Goal: Information Seeking & Learning: Learn about a topic

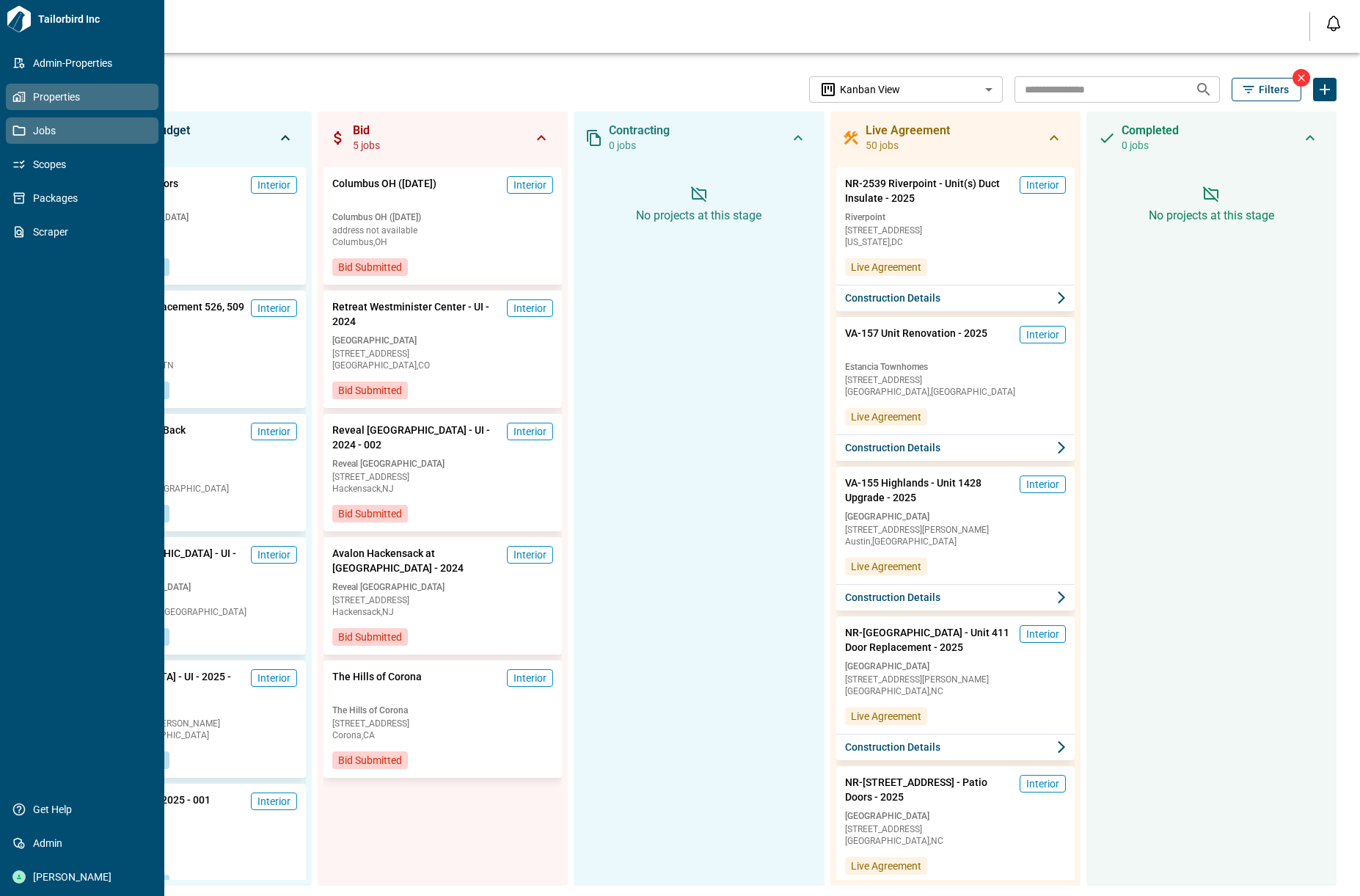
click at [45, 101] on span "Properties" at bounding box center [85, 96] width 119 height 14
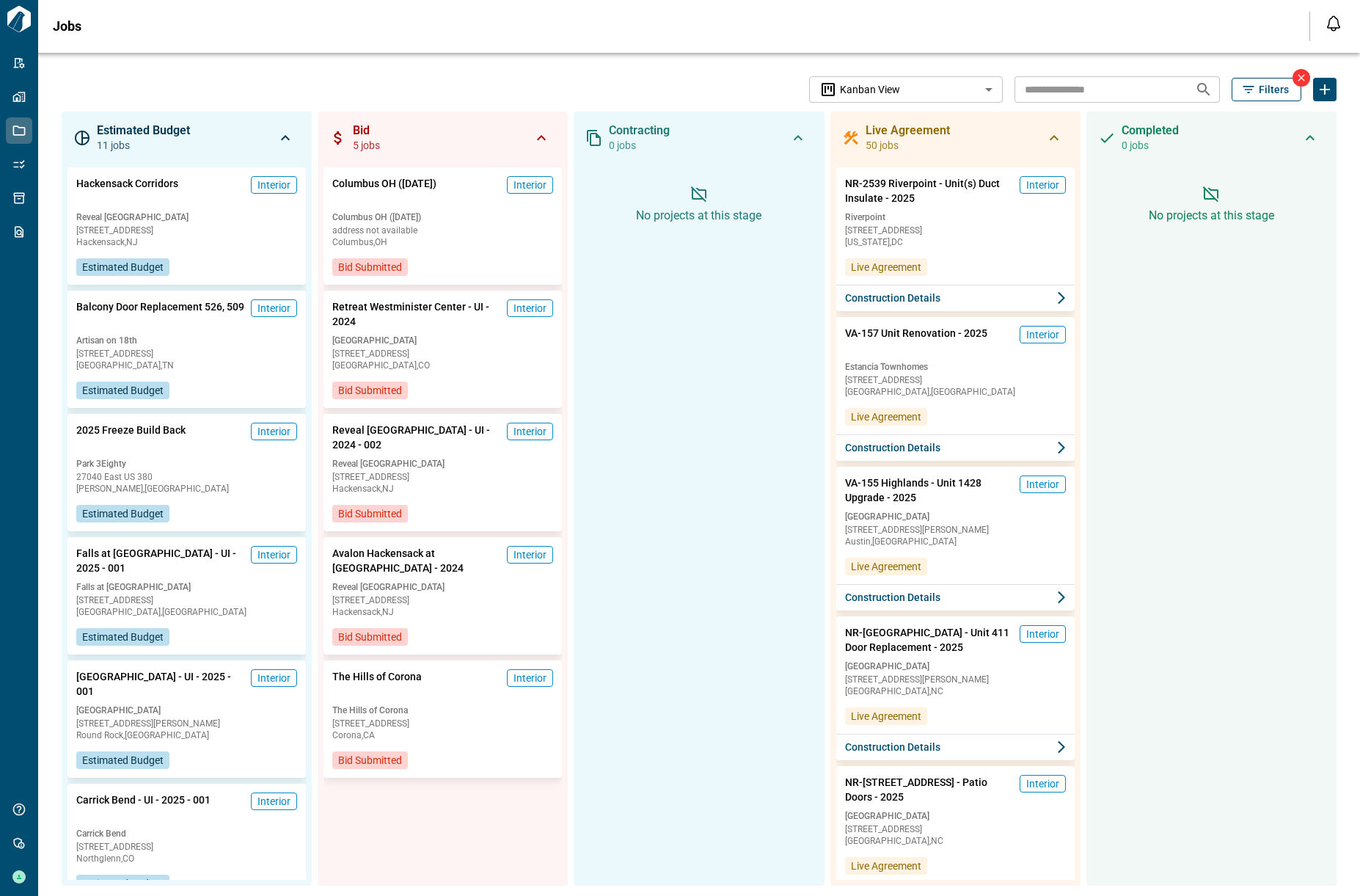
click at [1241, 87] on icon "button" at bounding box center [1248, 89] width 14 height 14
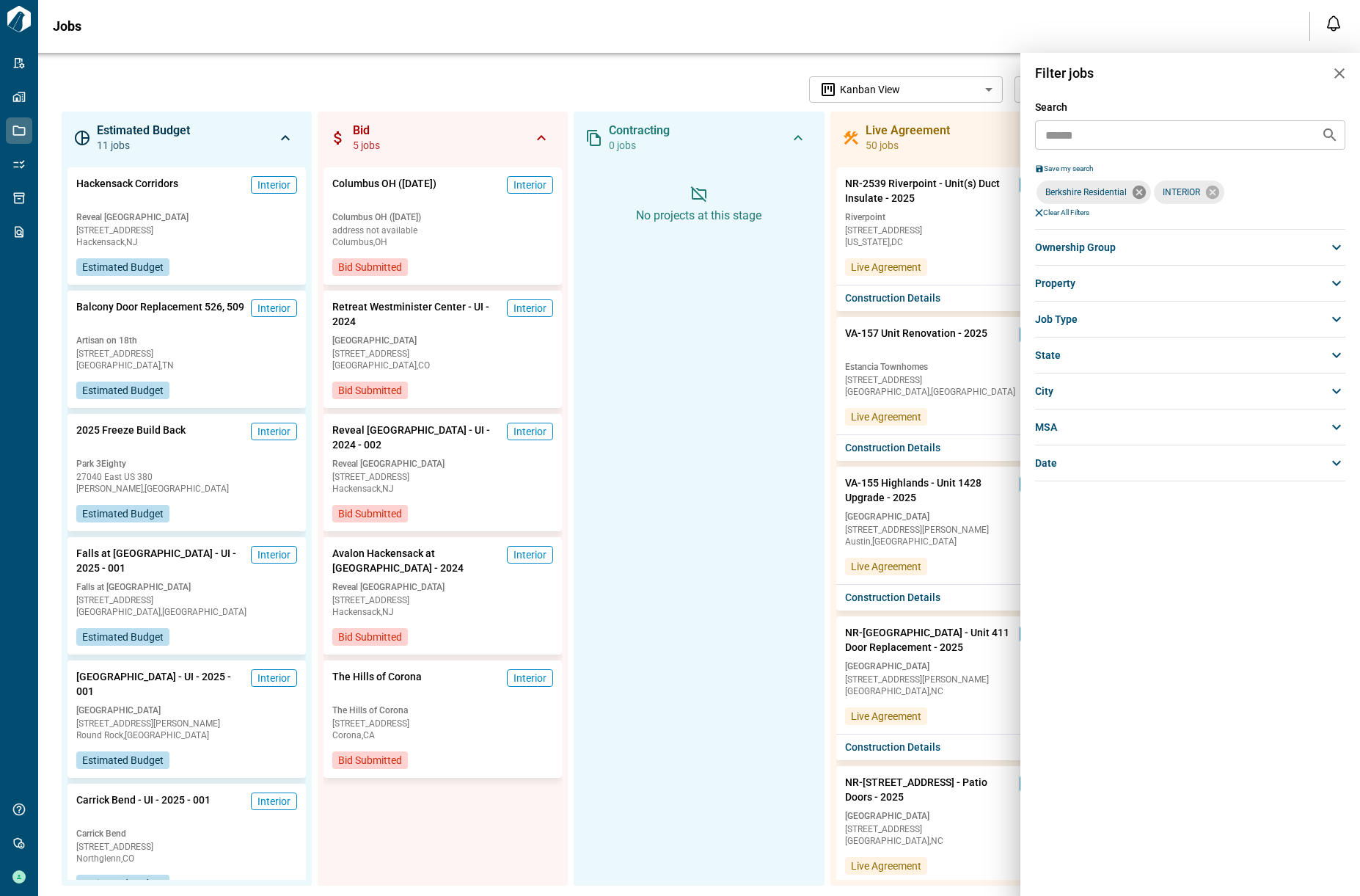
click at [1142, 194] on icon at bounding box center [1139, 191] width 16 height 16
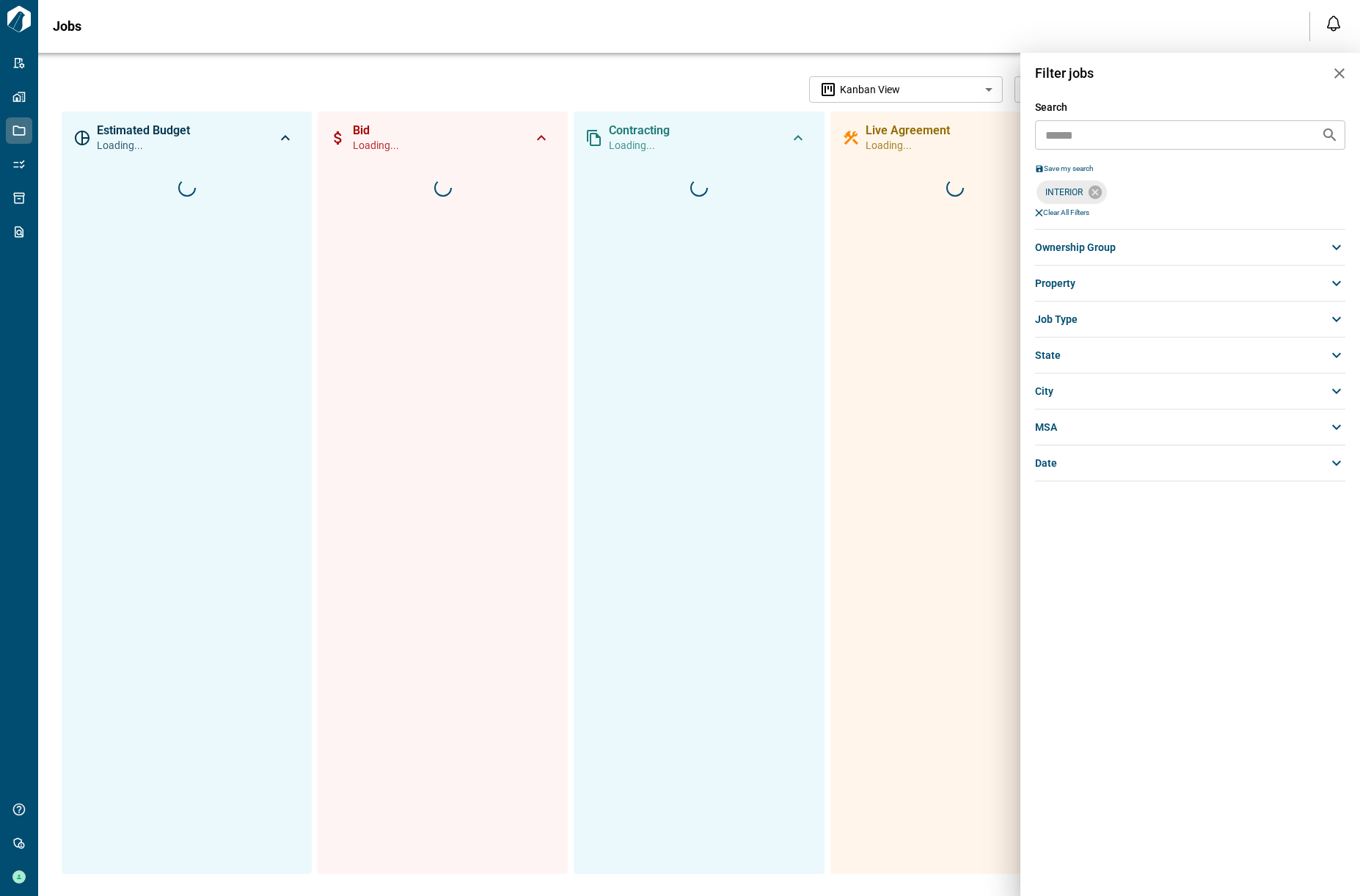
drag, startPoint x: 1095, startPoint y: 194, endPoint x: 1134, endPoint y: 197, distance: 39.1
click at [1096, 194] on icon at bounding box center [1094, 191] width 13 height 13
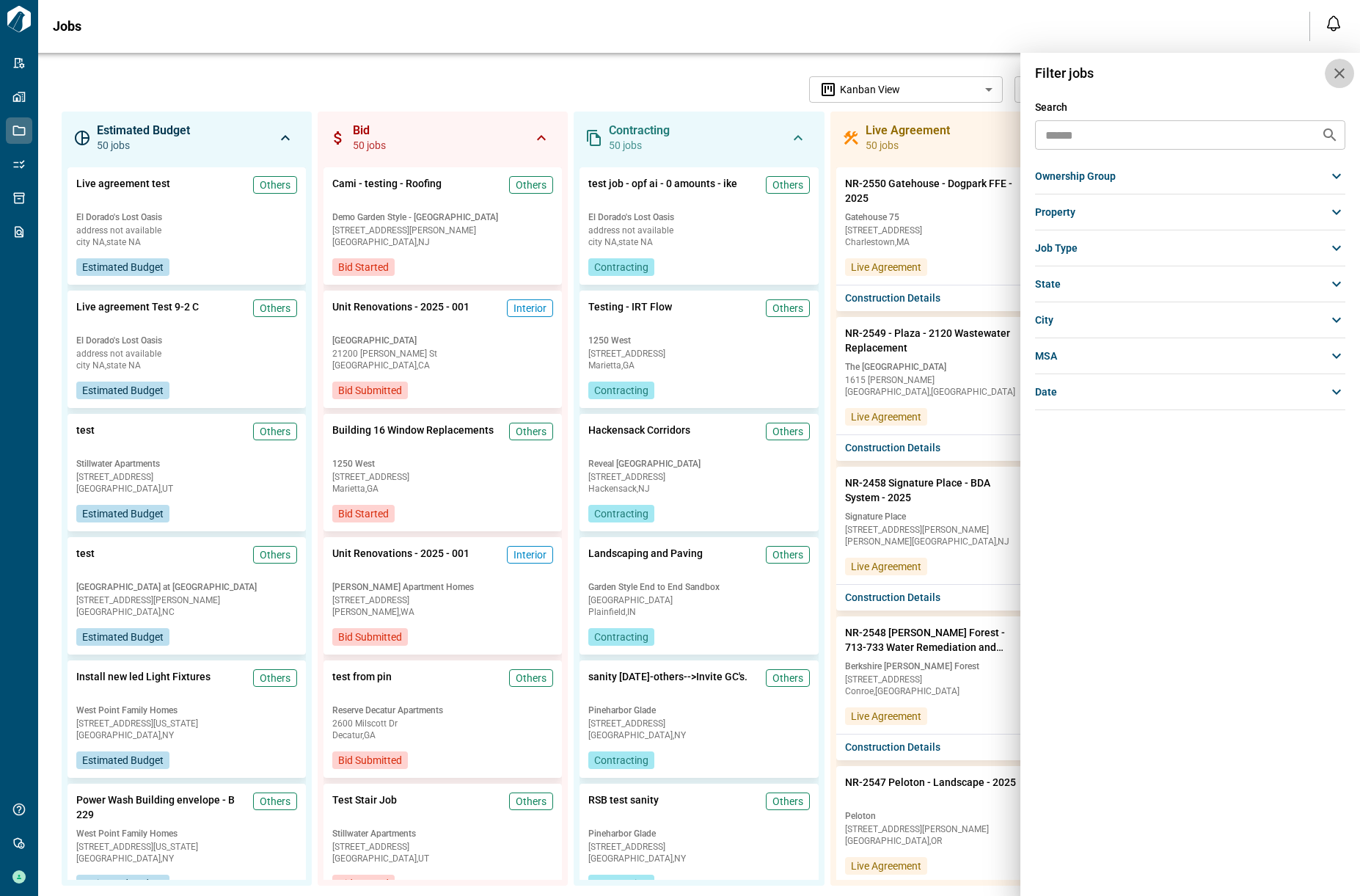
drag, startPoint x: 1336, startPoint y: 70, endPoint x: 1355, endPoint y: 82, distance: 22.5
click at [1336, 70] on icon "button" at bounding box center [1340, 73] width 11 height 11
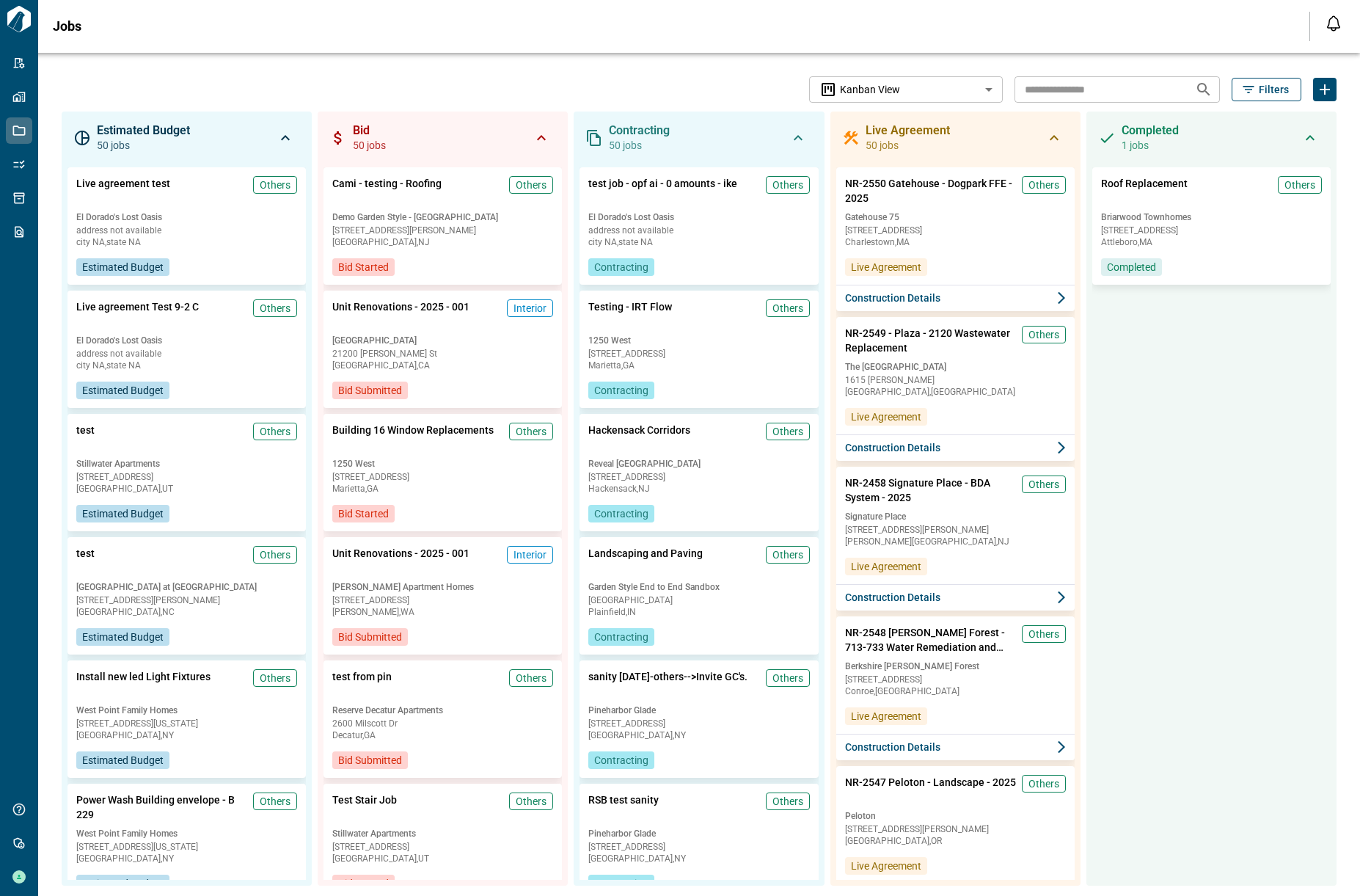
click at [486, 79] on div "**********" at bounding box center [532, 89] width 941 height 26
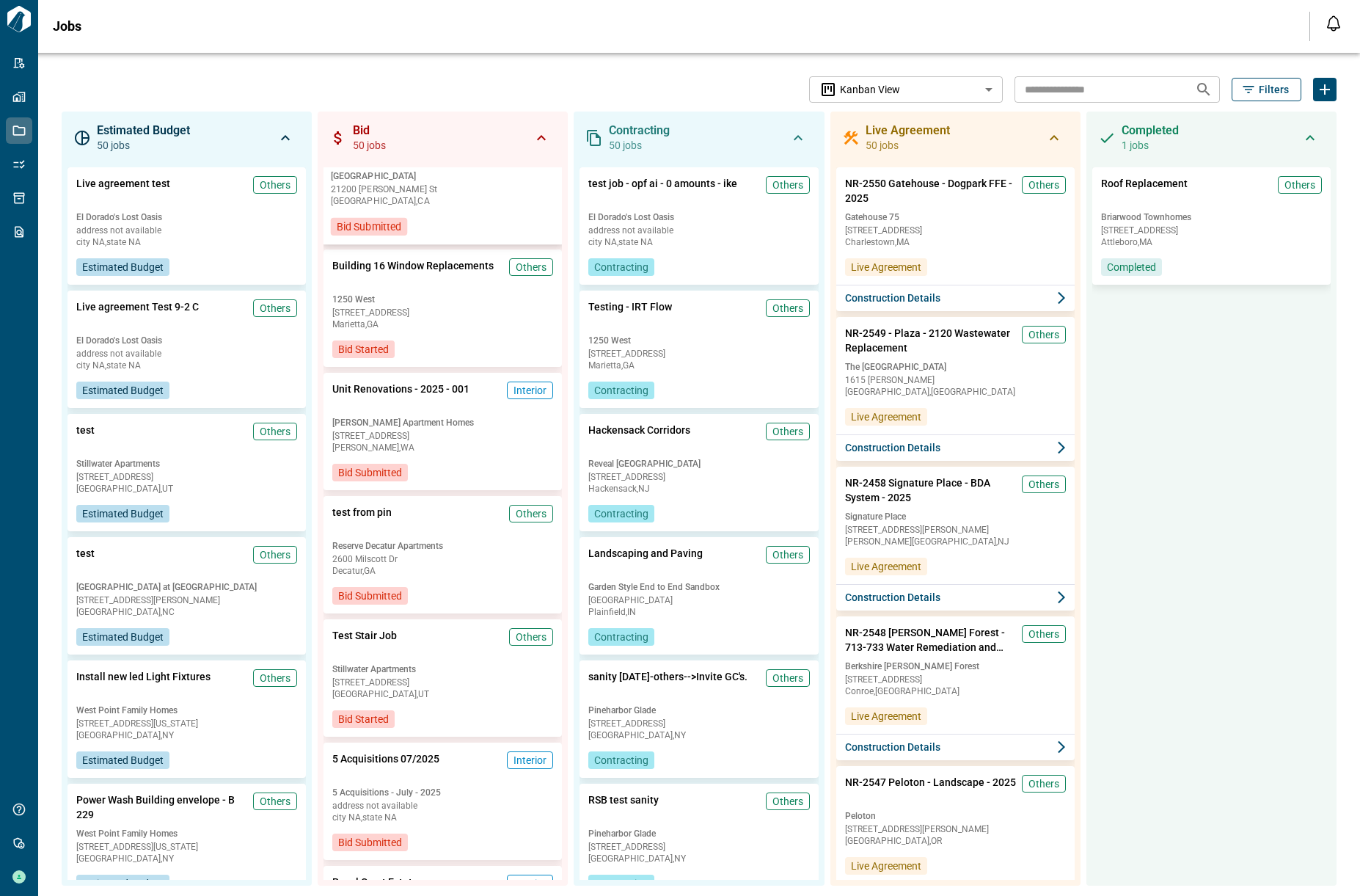
scroll to position [177, 0]
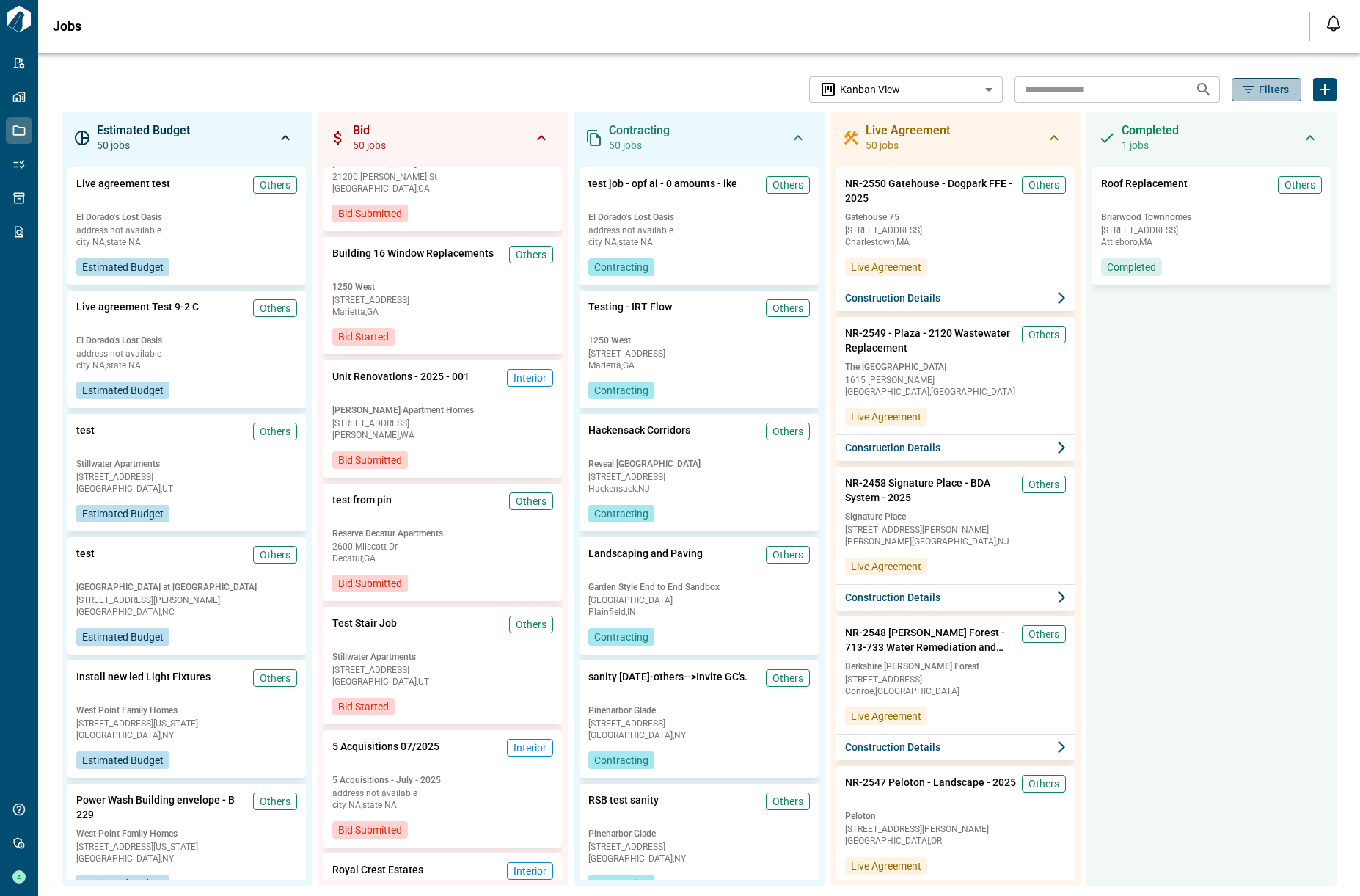
click at [1259, 89] on span "Filters" at bounding box center [1274, 89] width 30 height 14
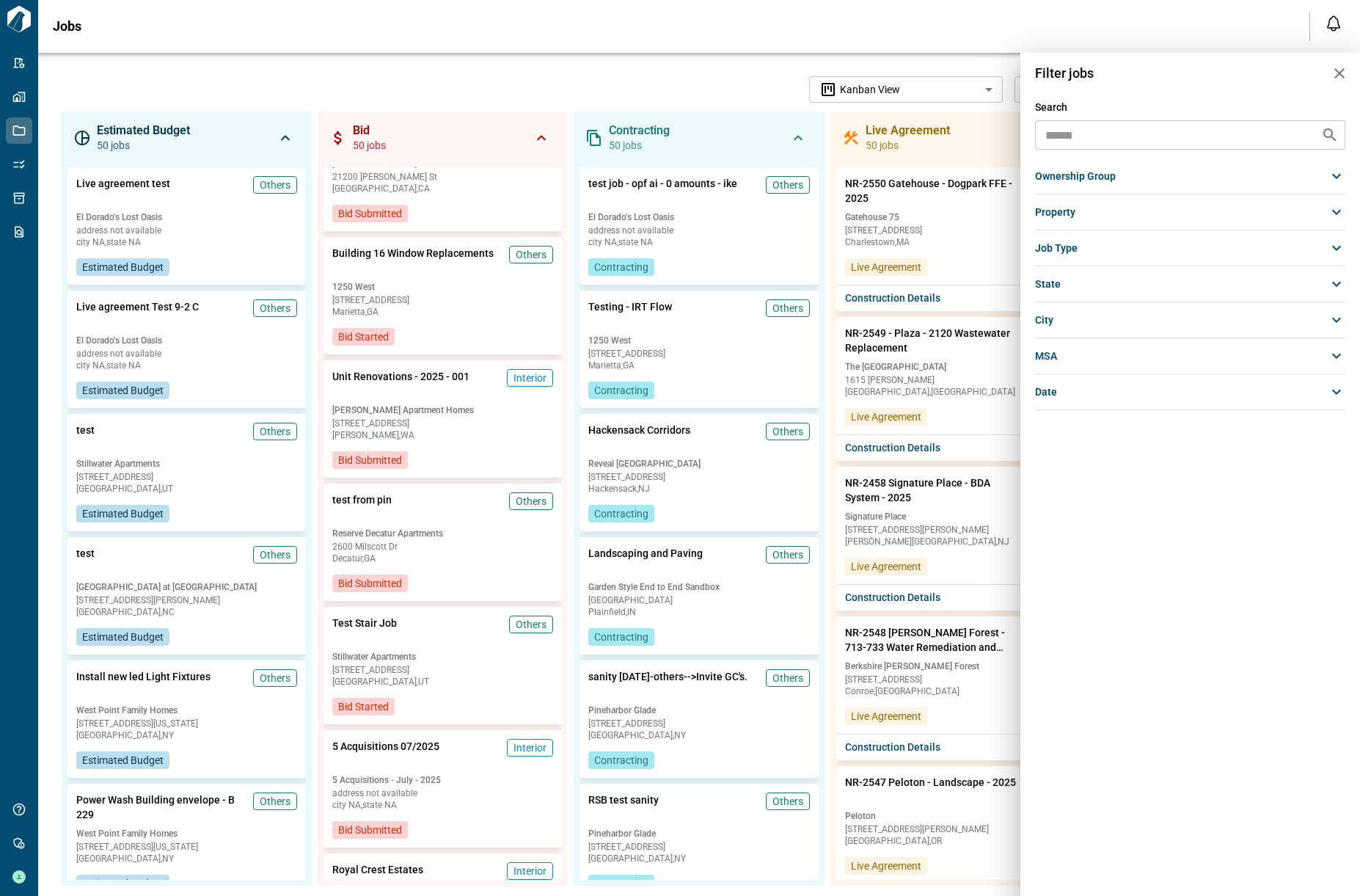
click at [1120, 179] on div "ownership group" at bounding box center [1190, 176] width 311 height 26
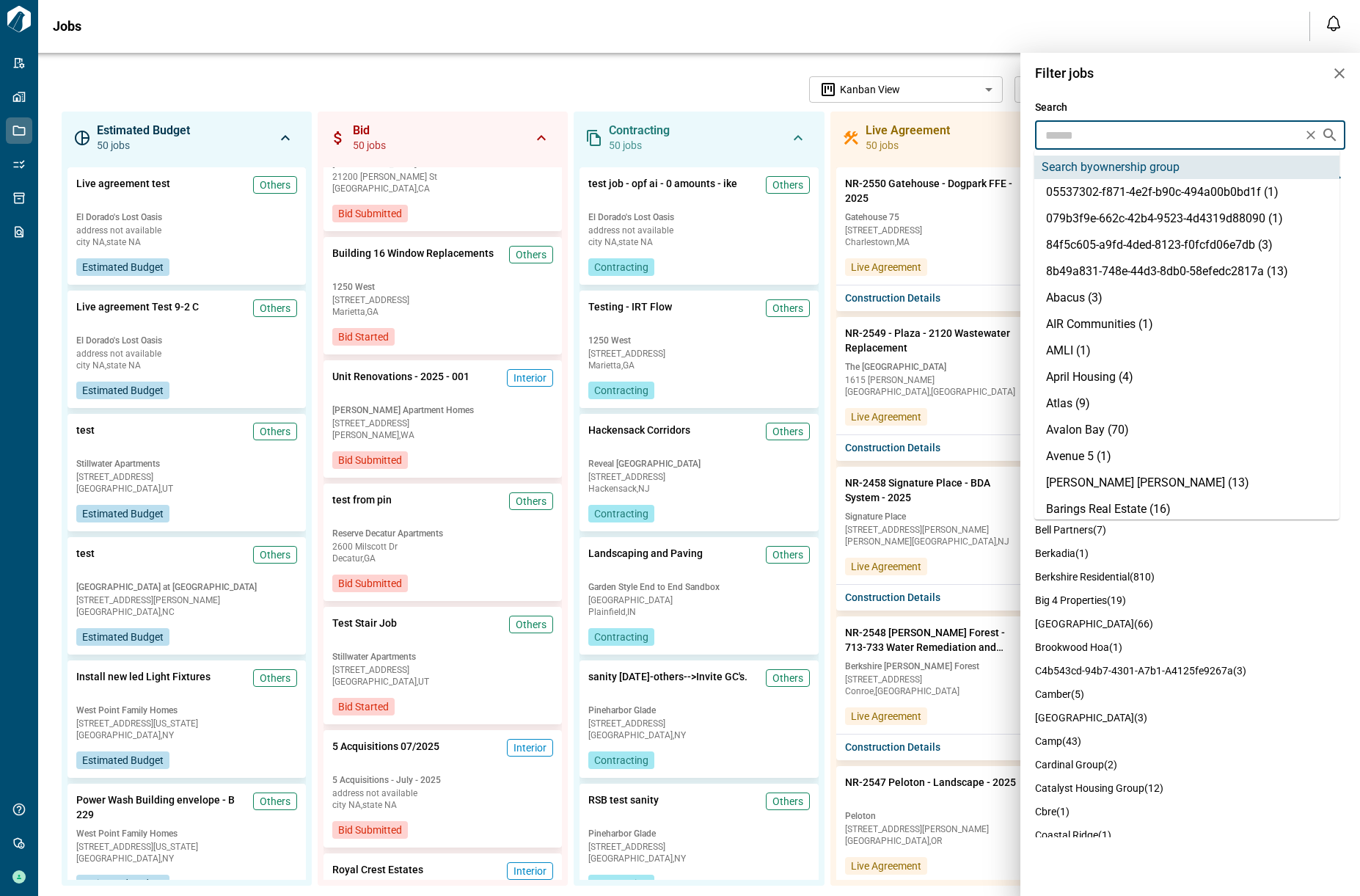
click at [1053, 126] on input "text" at bounding box center [1169, 135] width 259 height 20
click at [1055, 133] on input "text" at bounding box center [1169, 135] width 259 height 20
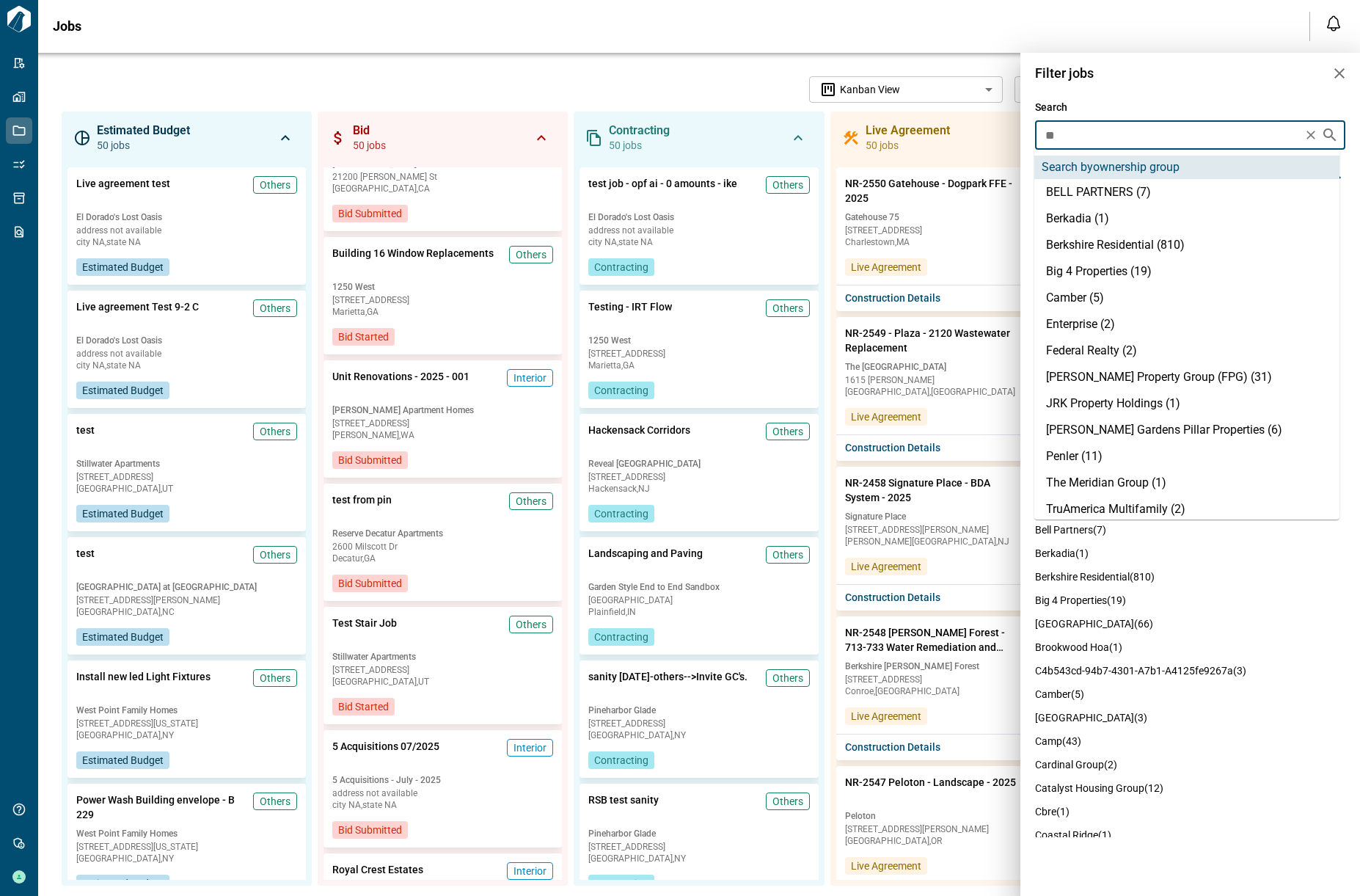
type input "*"
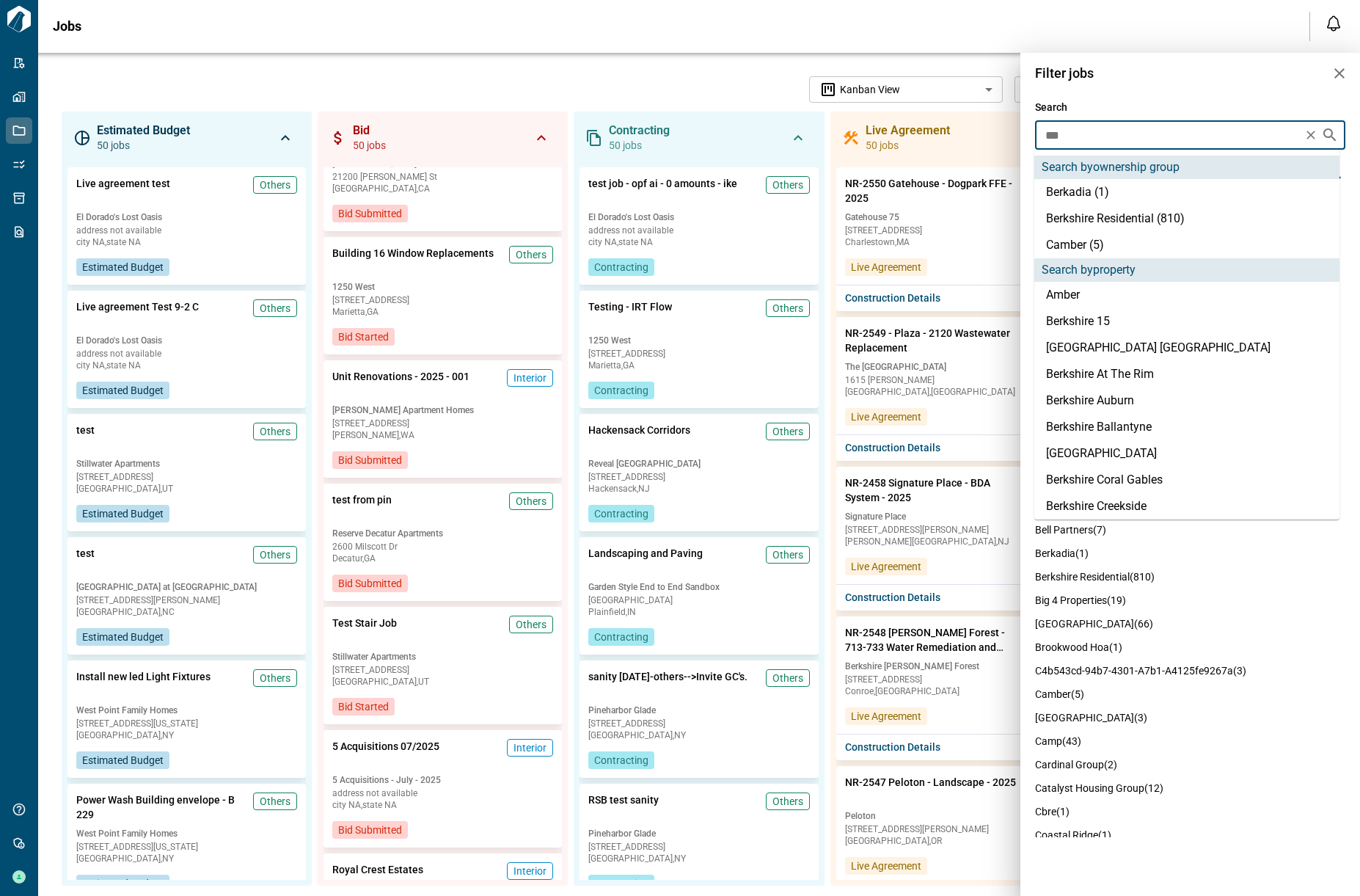
type input "****"
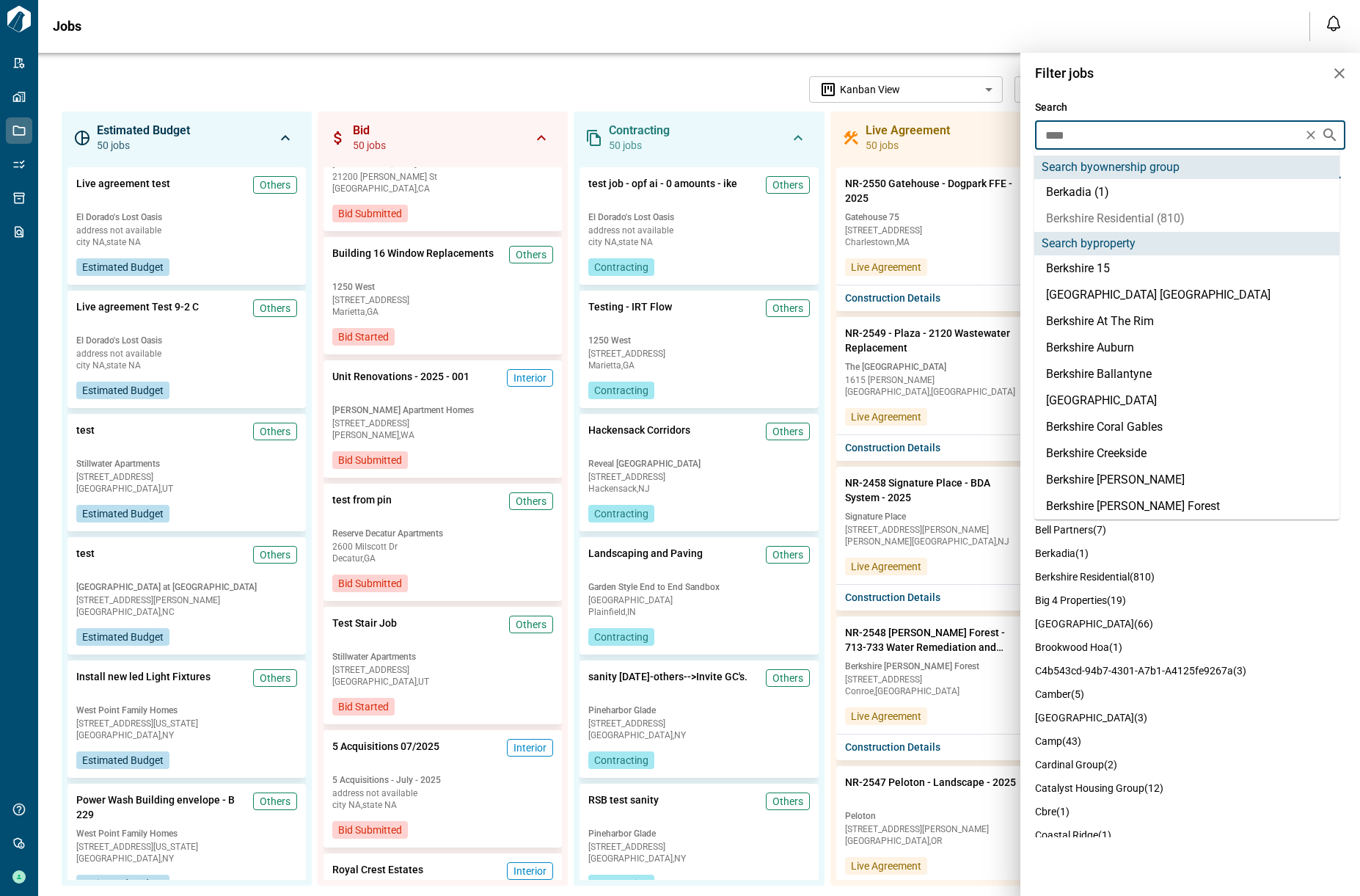
click at [1058, 213] on li "Berkshire Residential (810)" at bounding box center [1187, 218] width 305 height 26
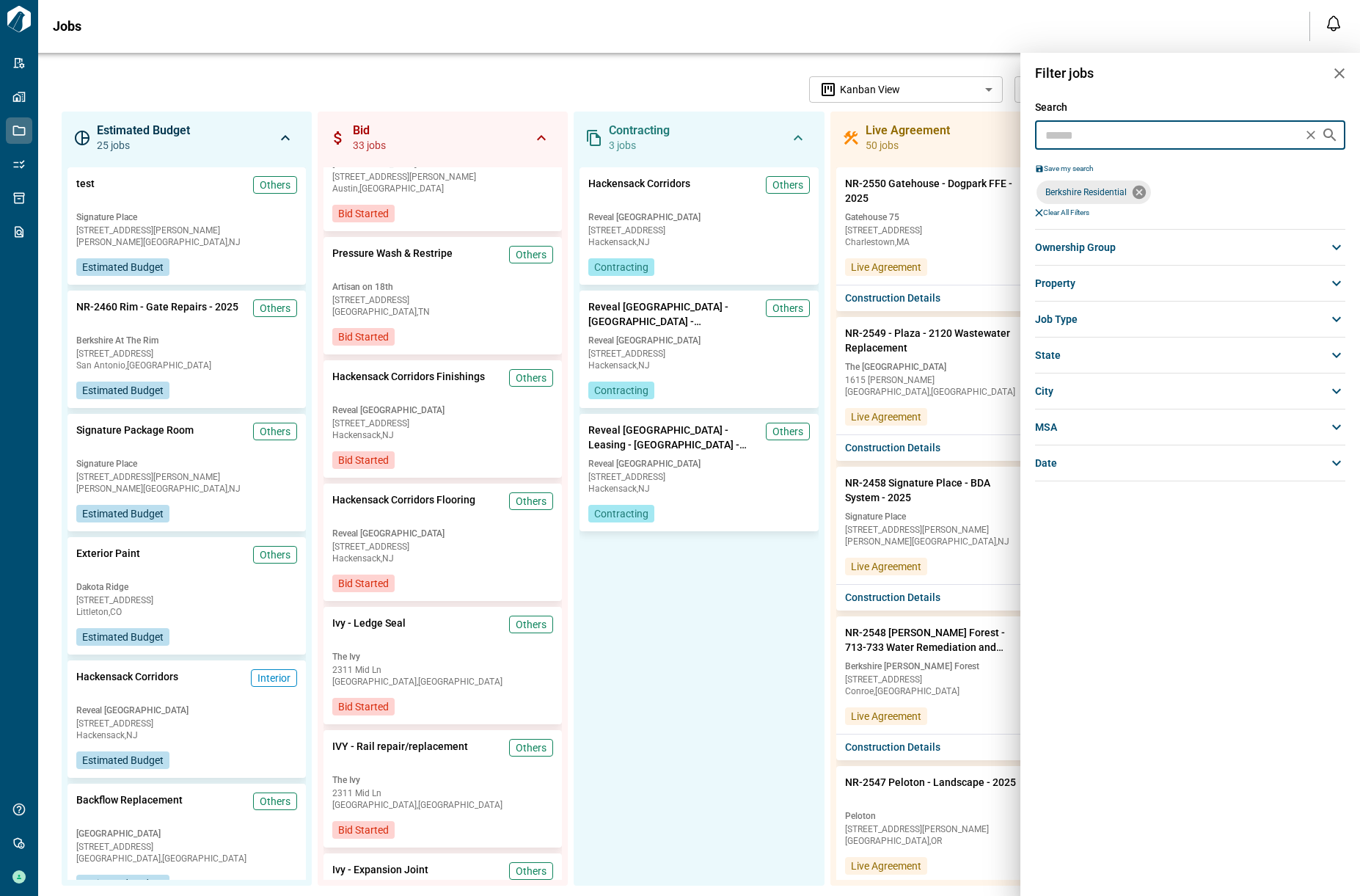
click at [1140, 195] on icon at bounding box center [1138, 191] width 13 height 13
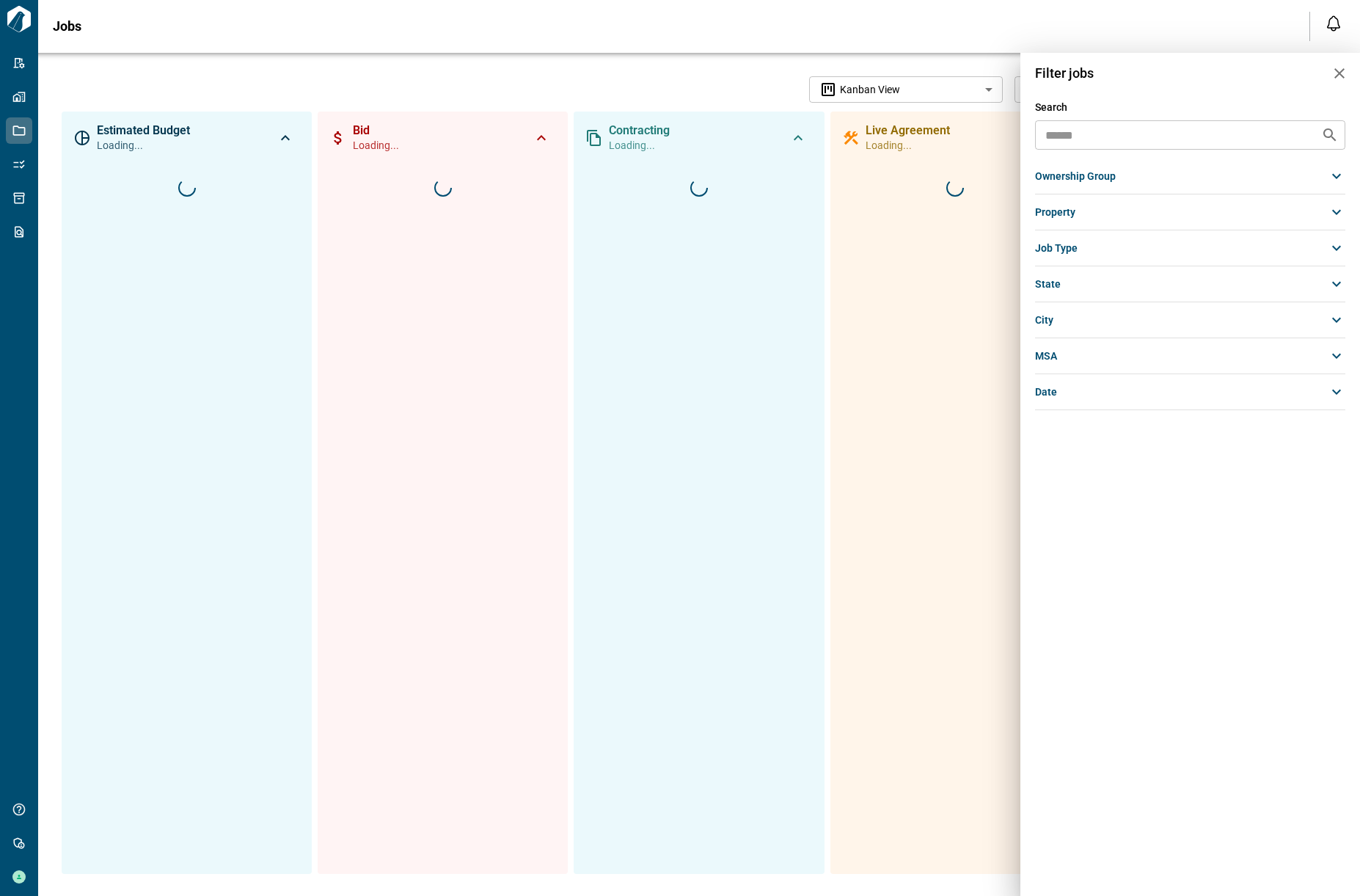
click at [1120, 174] on div "ownership group" at bounding box center [1190, 176] width 311 height 26
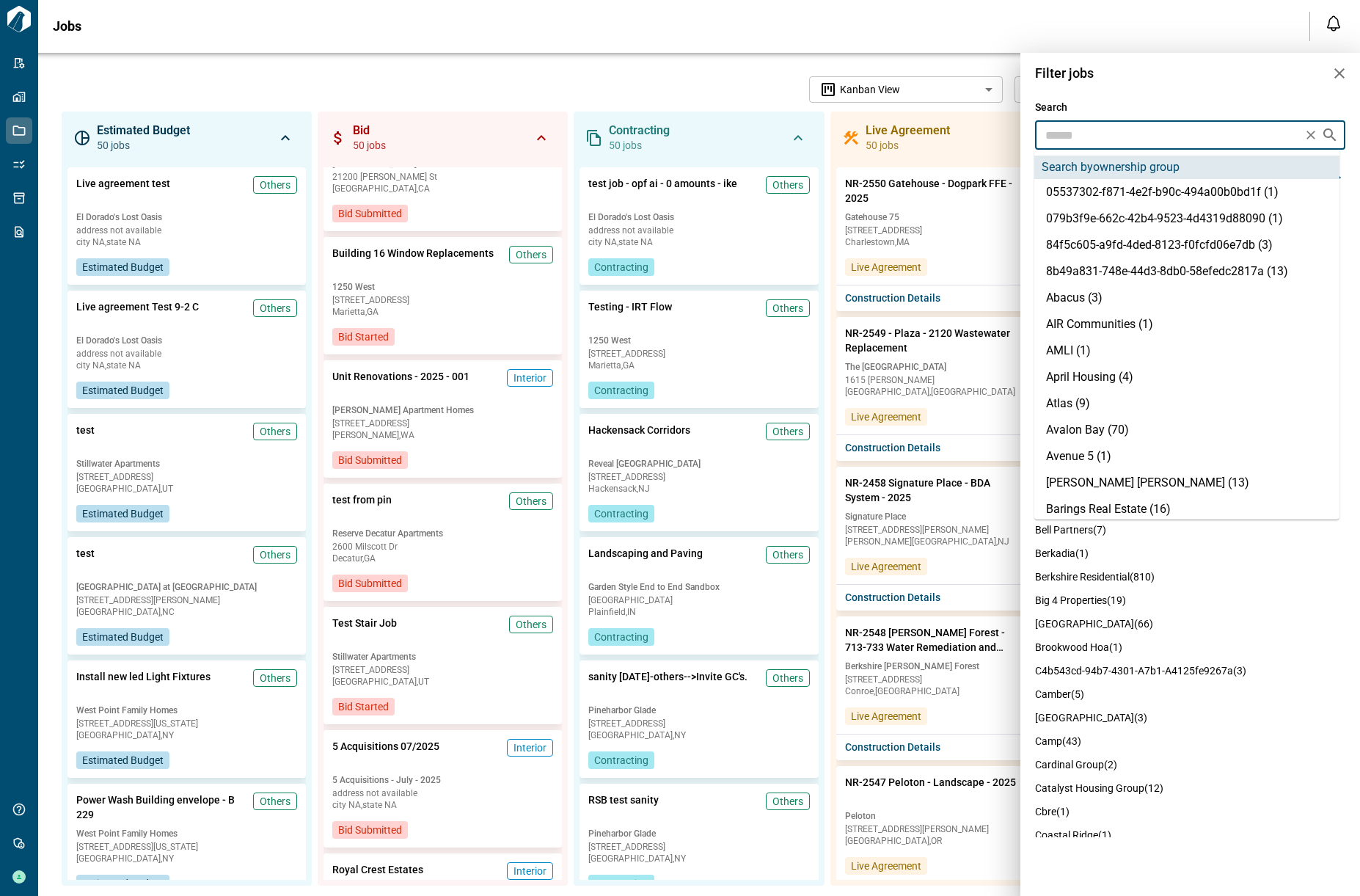
click at [1107, 135] on input "text" at bounding box center [1169, 135] width 259 height 20
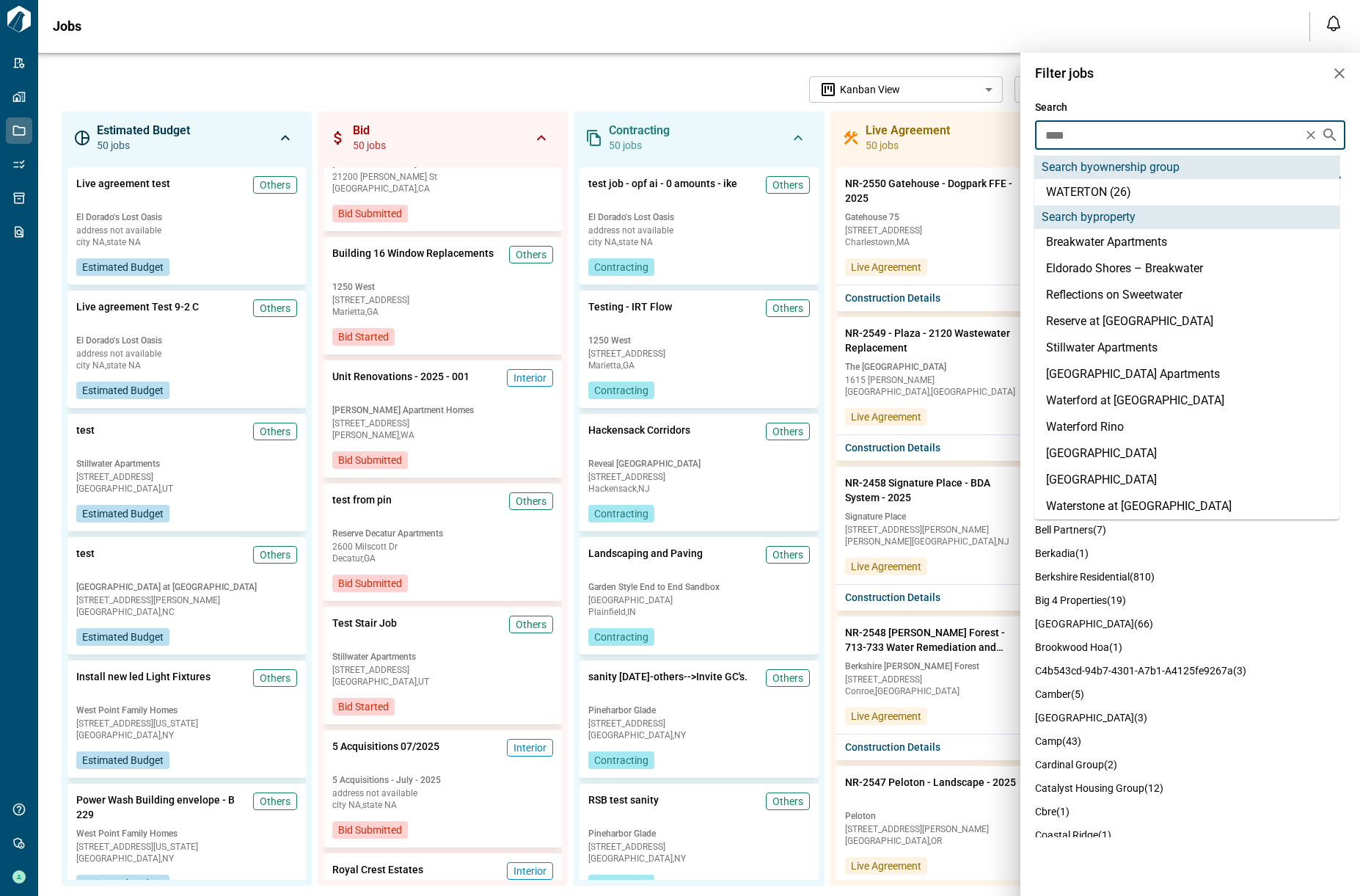
type input "*****"
click at [1109, 194] on li "WATERTON (26)" at bounding box center [1187, 192] width 305 height 26
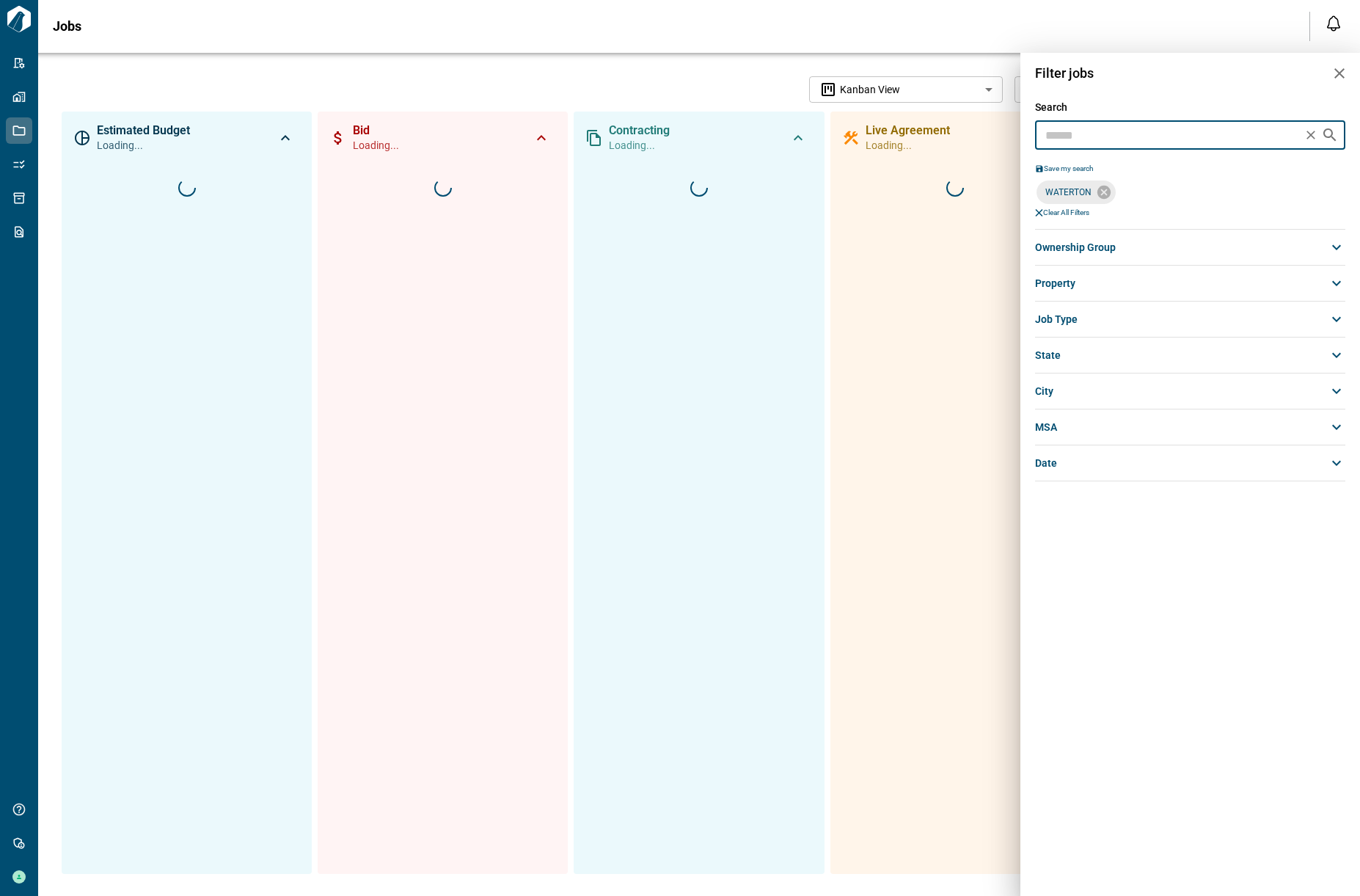
scroll to position [0, 0]
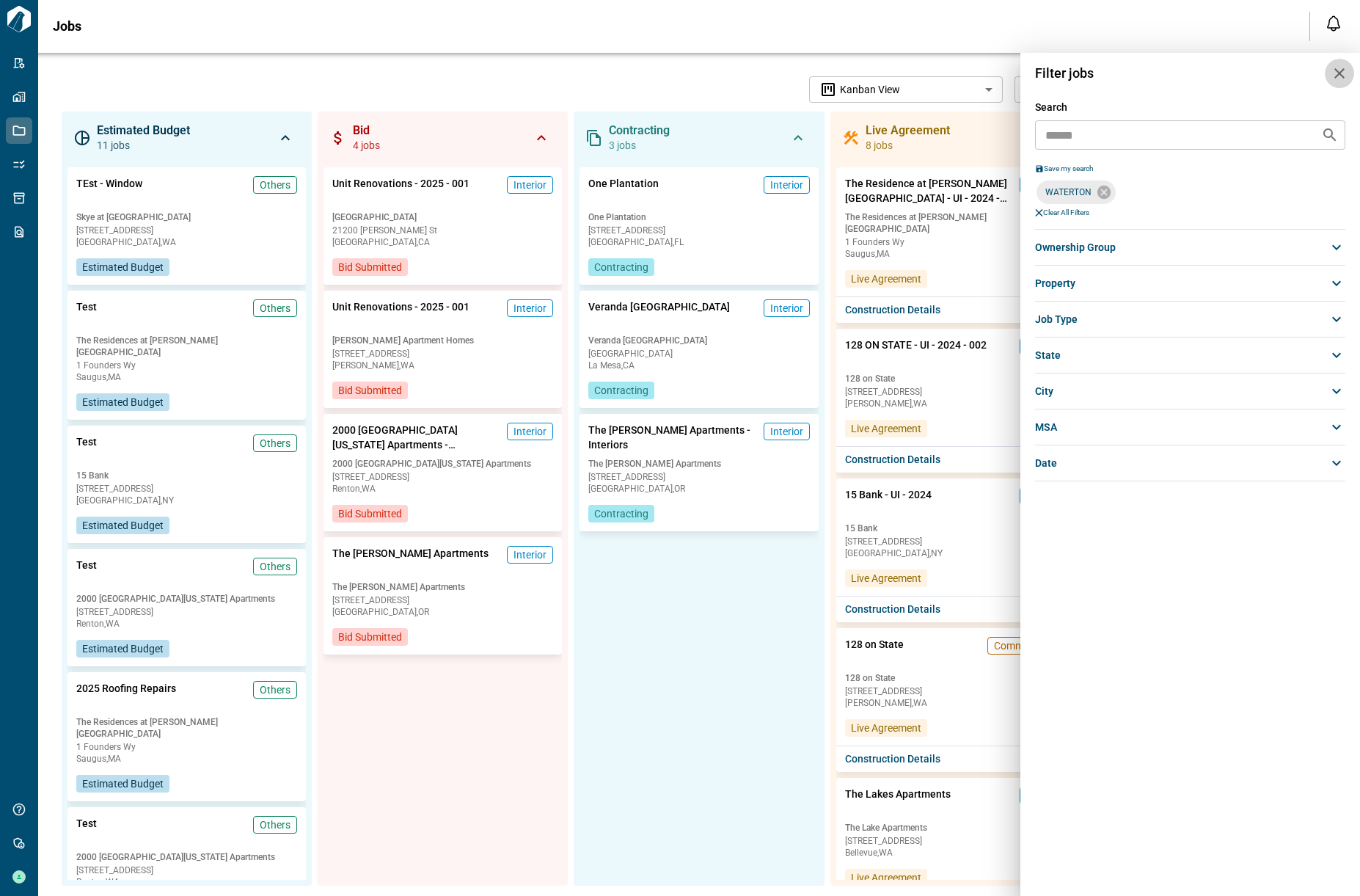
click at [1347, 77] on icon "button" at bounding box center [1340, 73] width 17 height 17
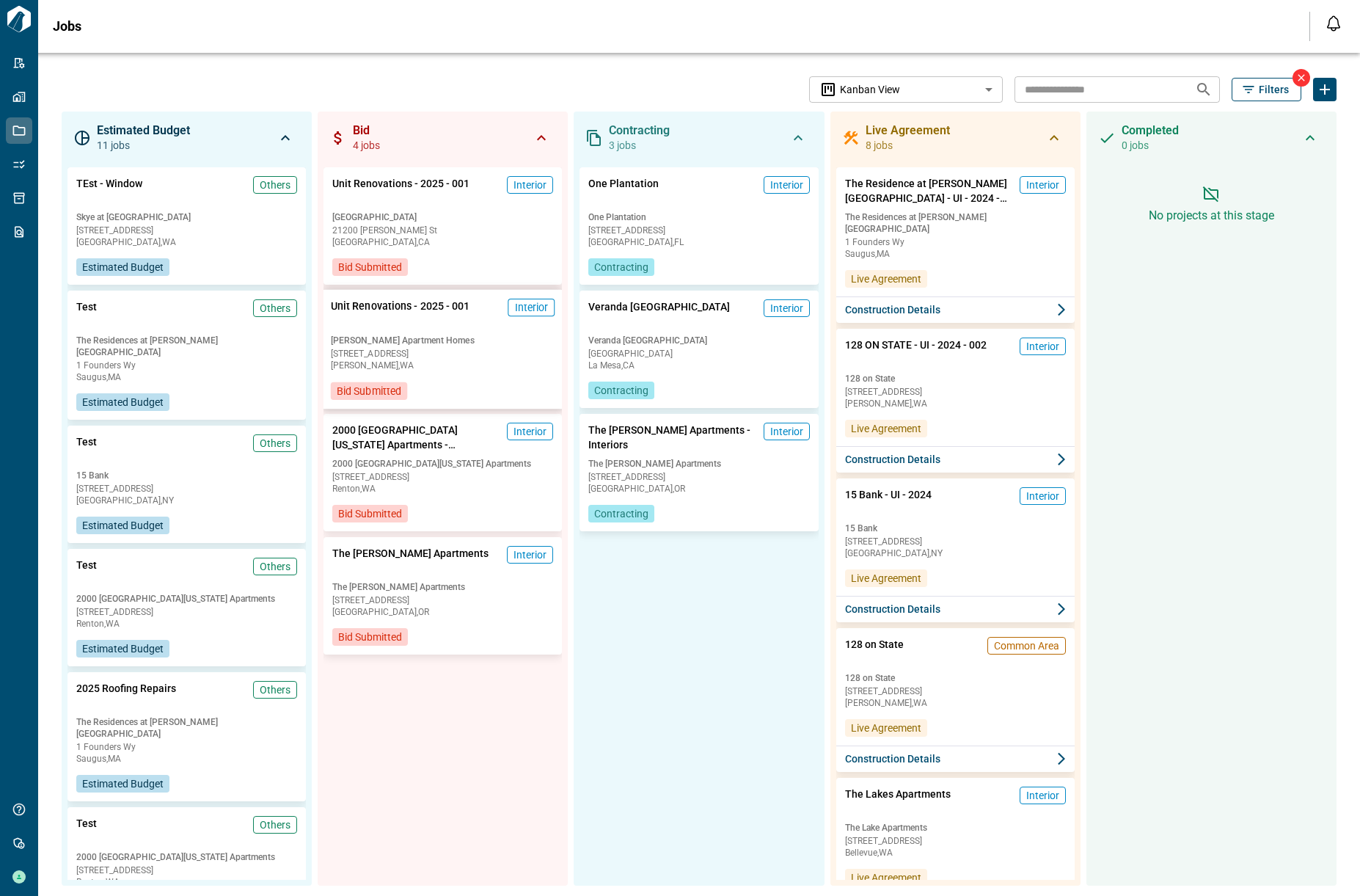
click at [469, 357] on span "[STREET_ADDRESS]" at bounding box center [443, 353] width 225 height 9
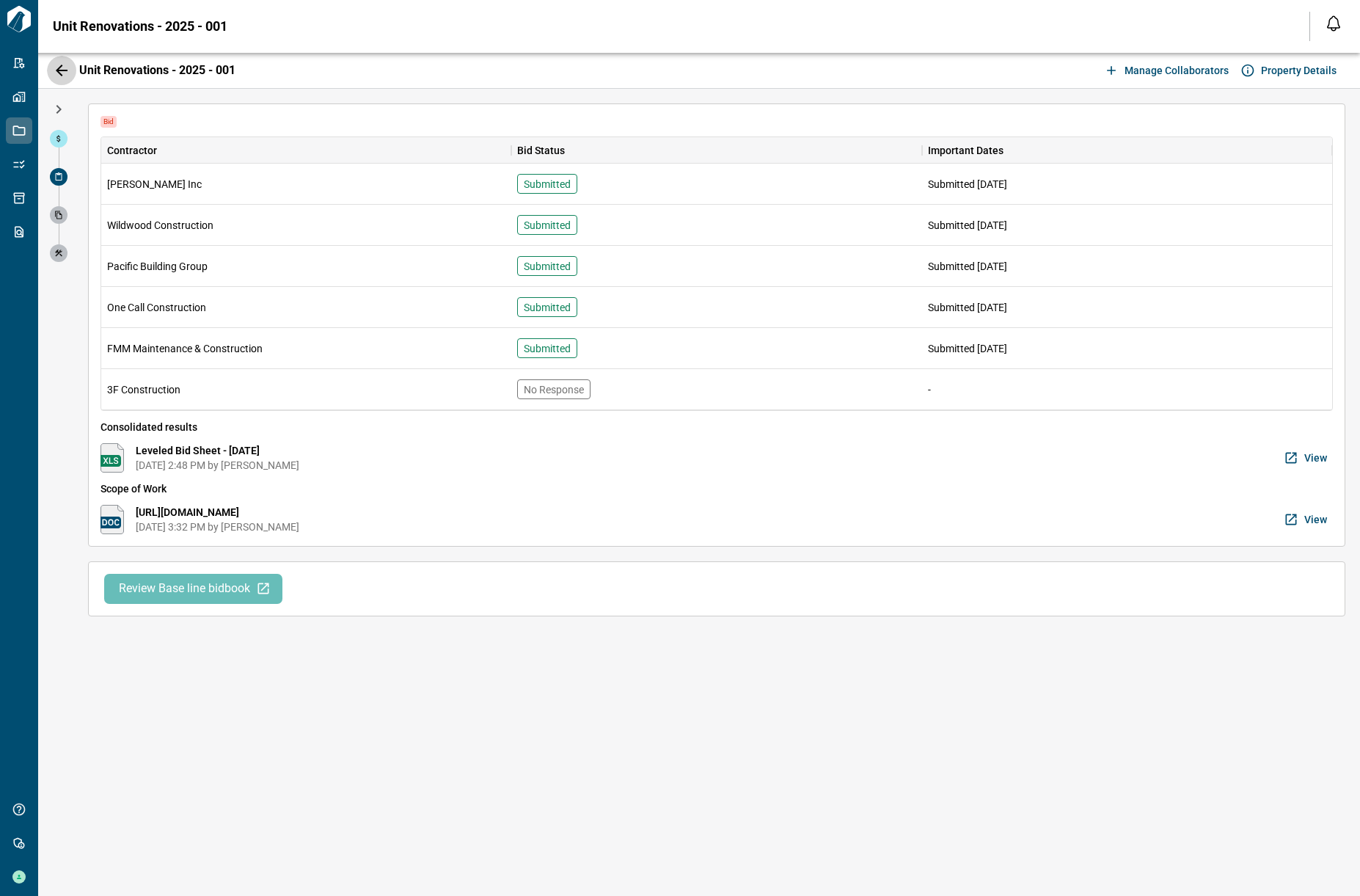
click at [60, 67] on icon "button" at bounding box center [62, 70] width 12 height 12
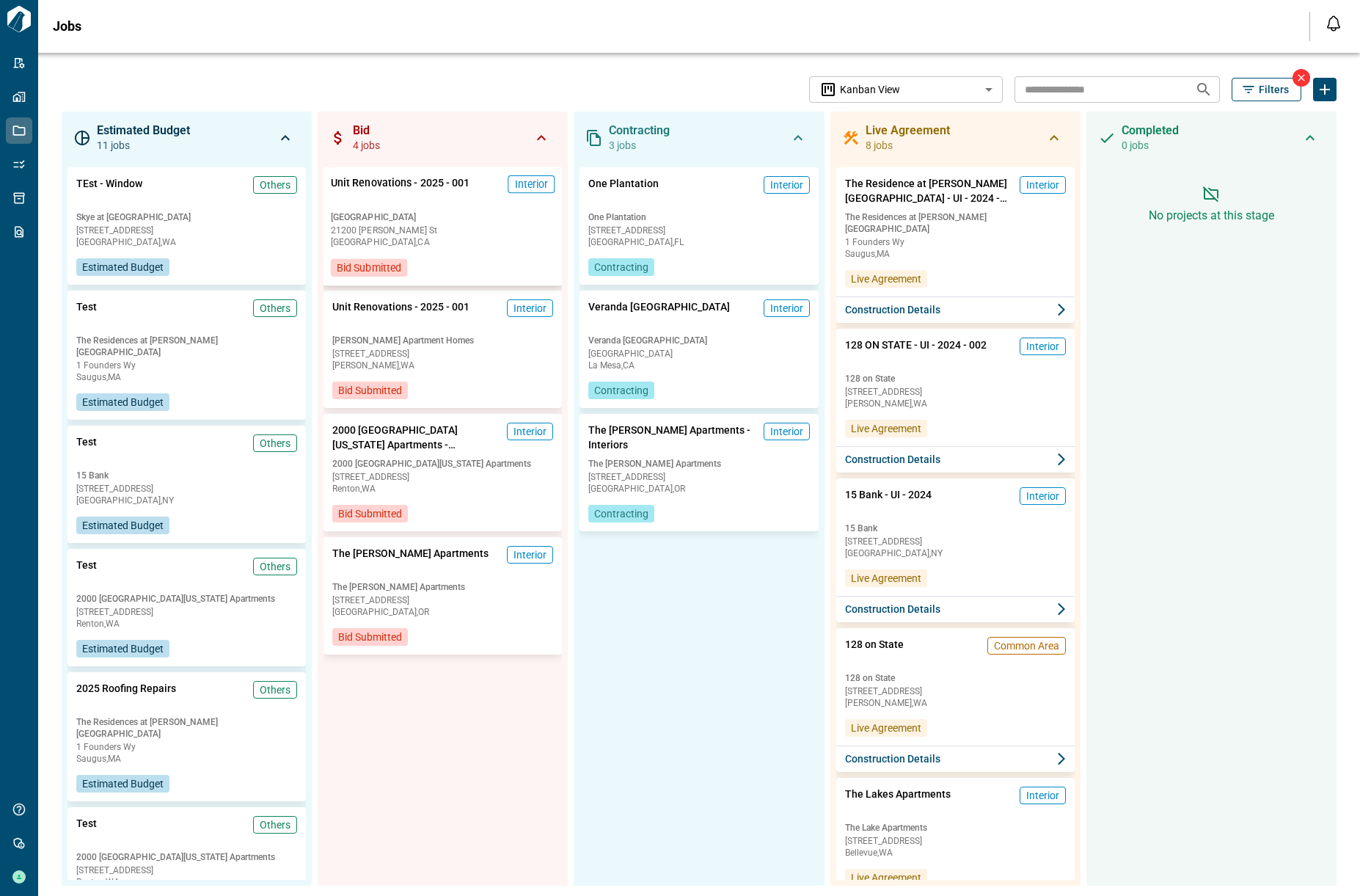
click at [456, 204] on span "Unit Renovations - 2025 - 001" at bounding box center [400, 191] width 139 height 30
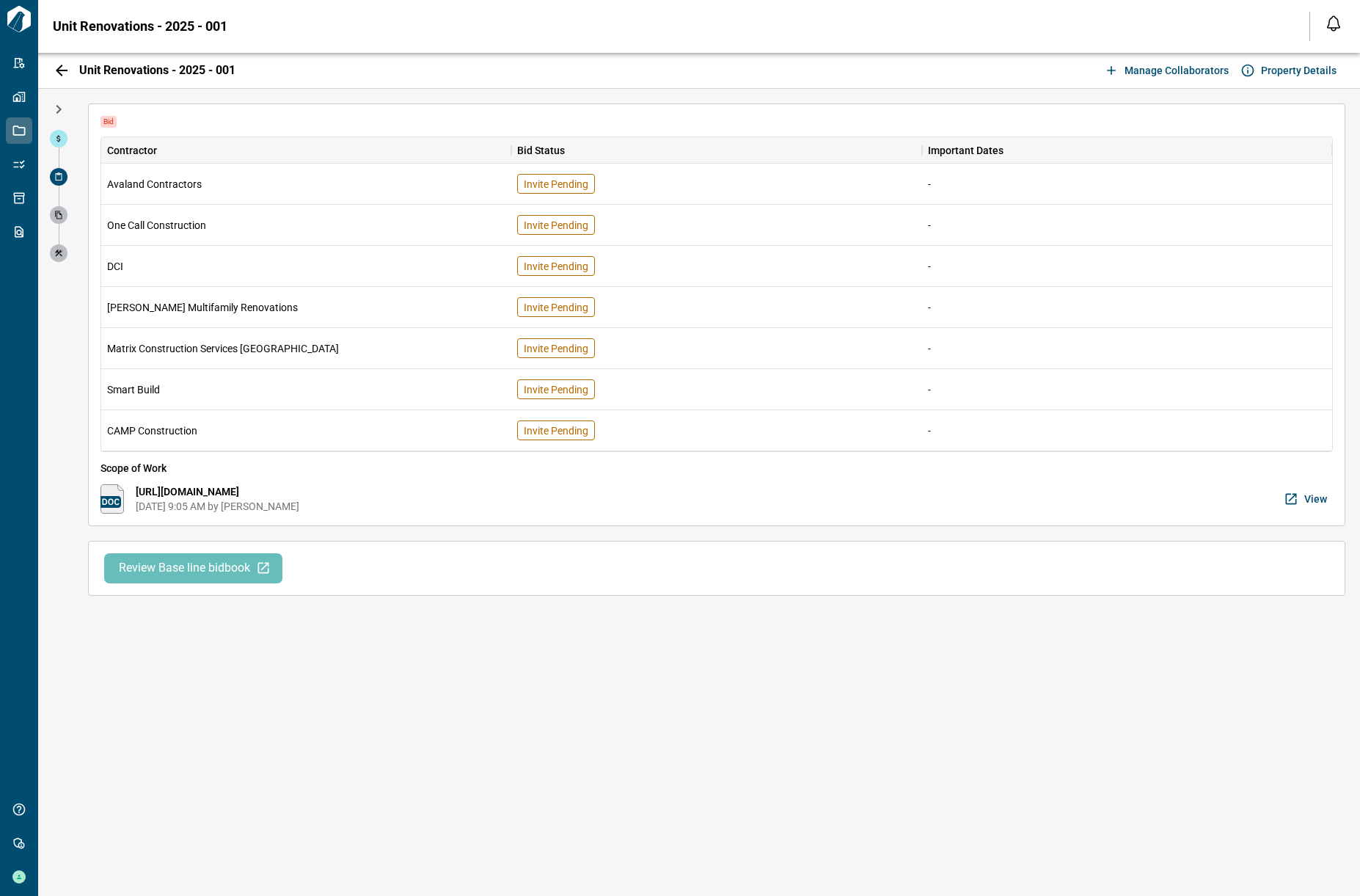
drag, startPoint x: 59, startPoint y: 136, endPoint x: 68, endPoint y: 138, distance: 9.2
click at [59, 136] on icon at bounding box center [58, 138] width 4 height 7
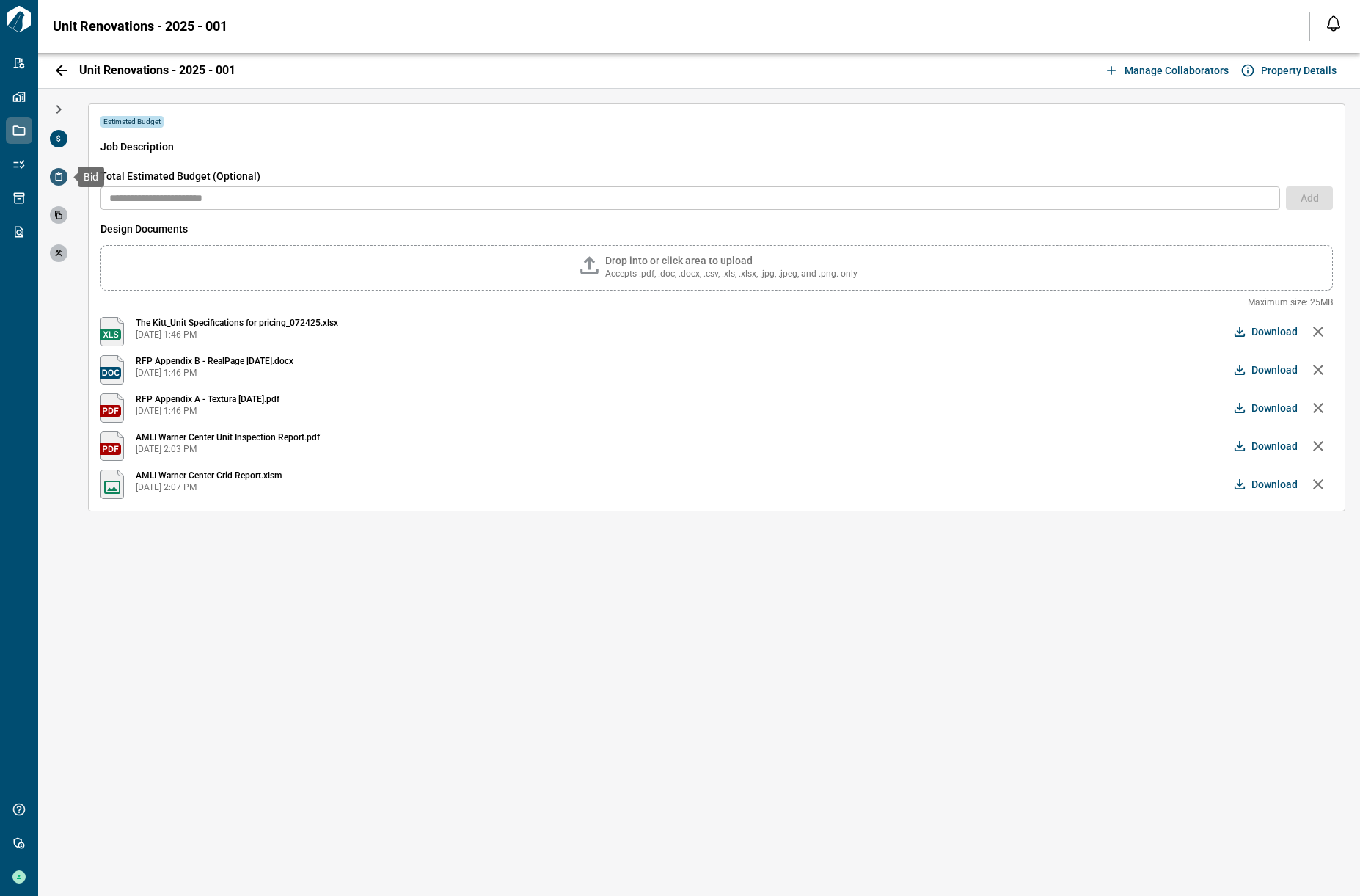
click at [57, 175] on icon at bounding box center [59, 177] width 9 height 9
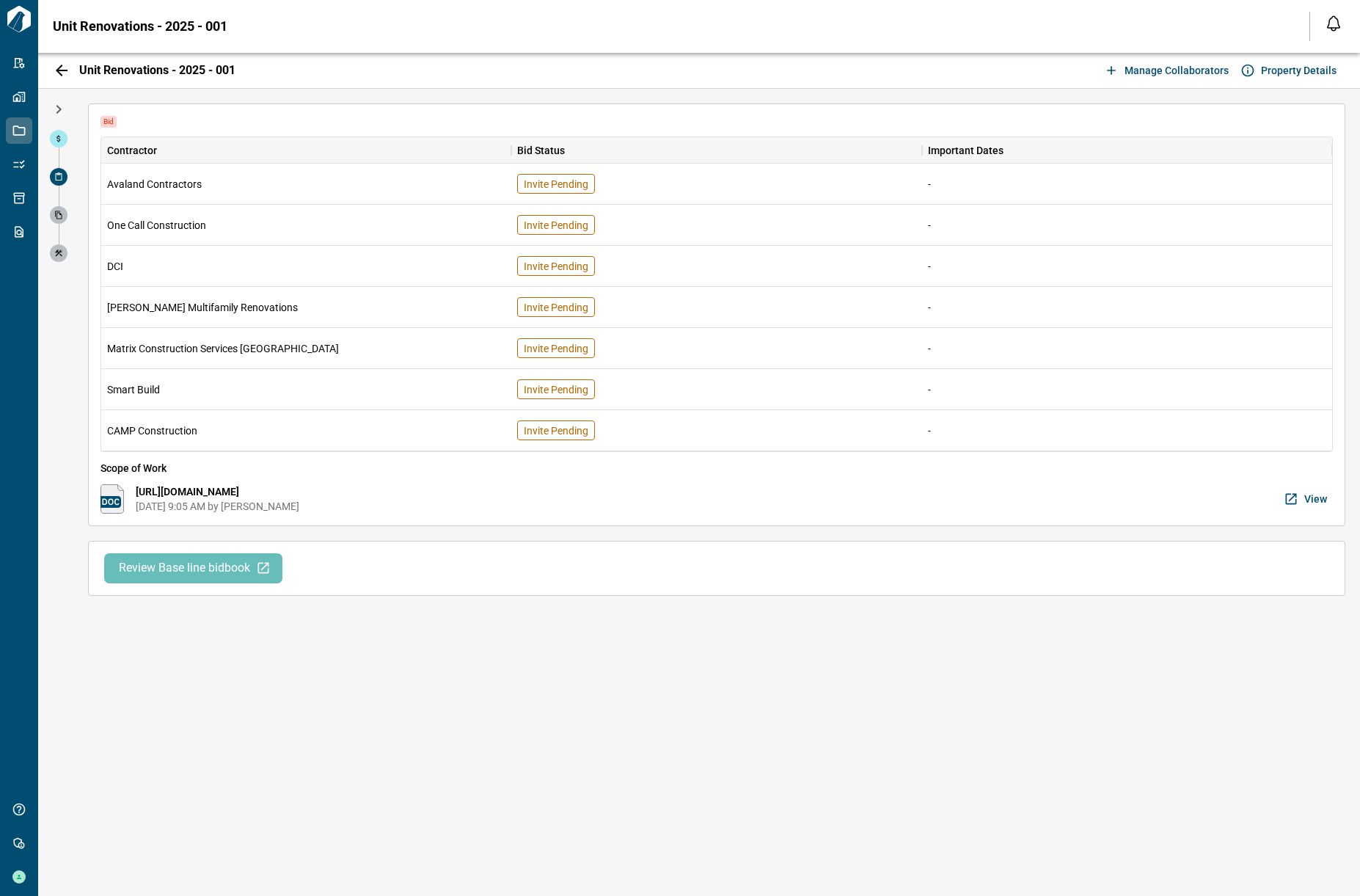
click at [58, 70] on icon "button" at bounding box center [62, 70] width 12 height 12
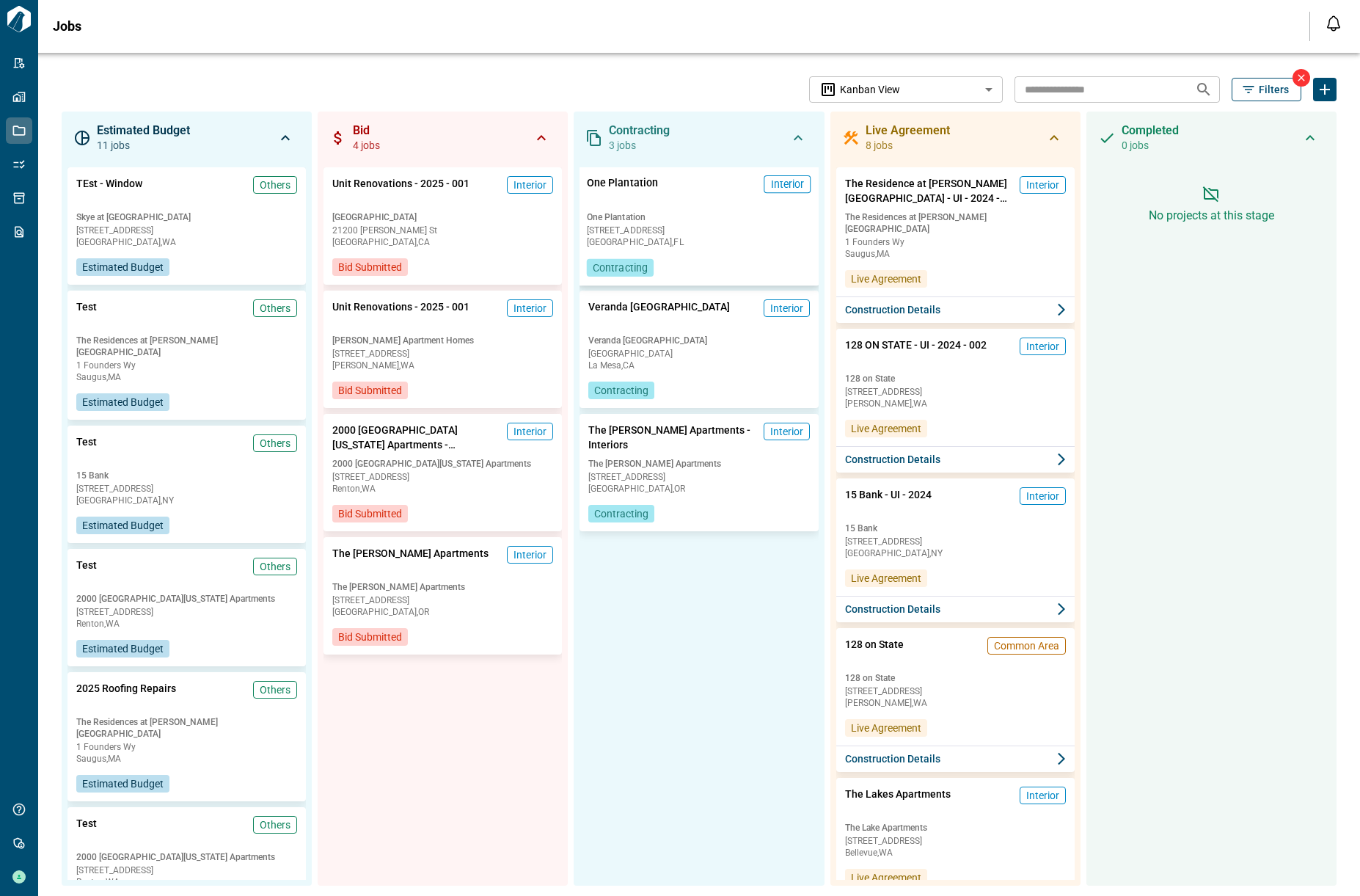
click at [689, 198] on div "One Plantation Interior" at bounding box center [699, 191] width 225 height 30
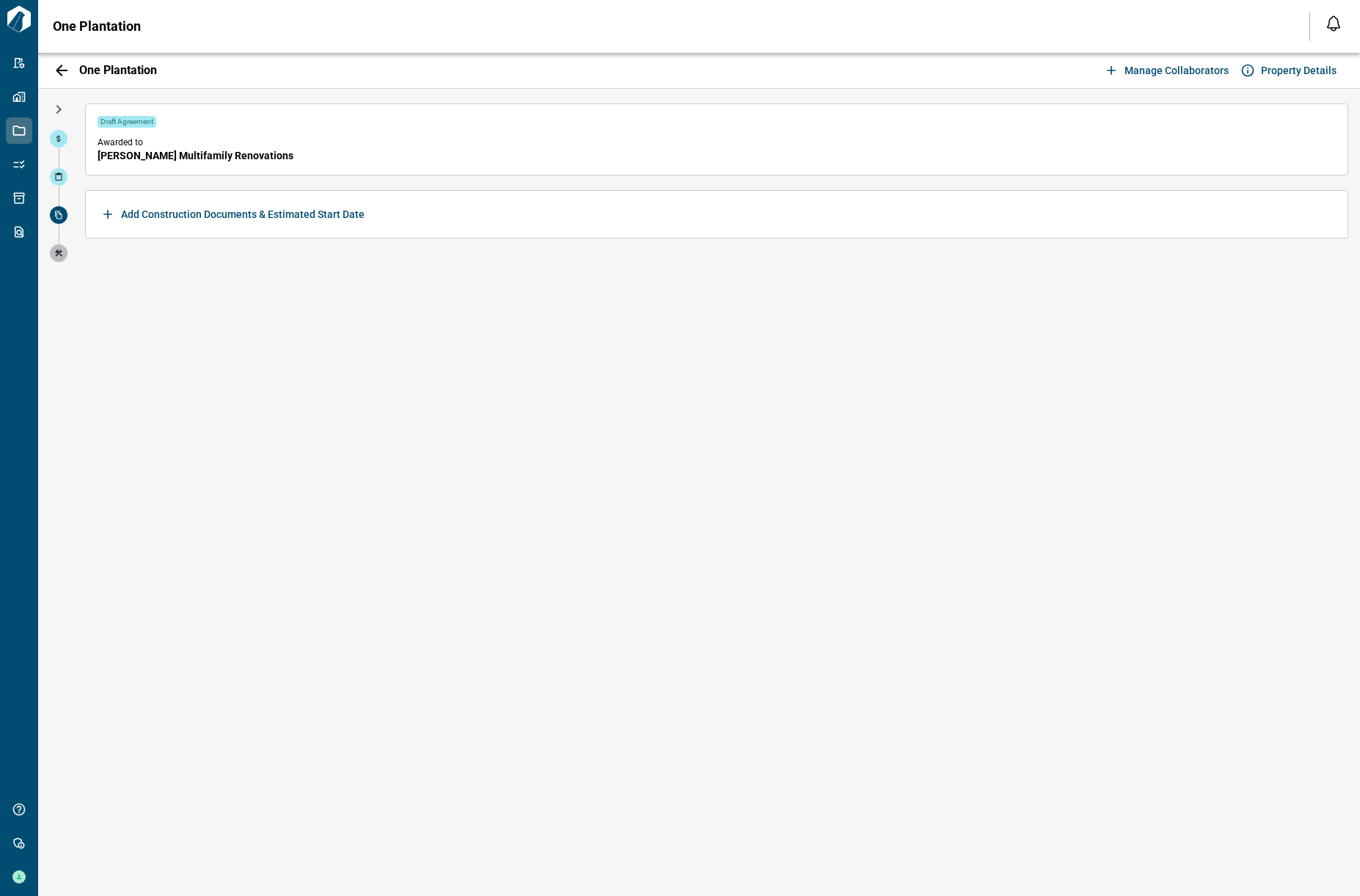
click at [61, 69] on icon "button" at bounding box center [61, 70] width 17 height 17
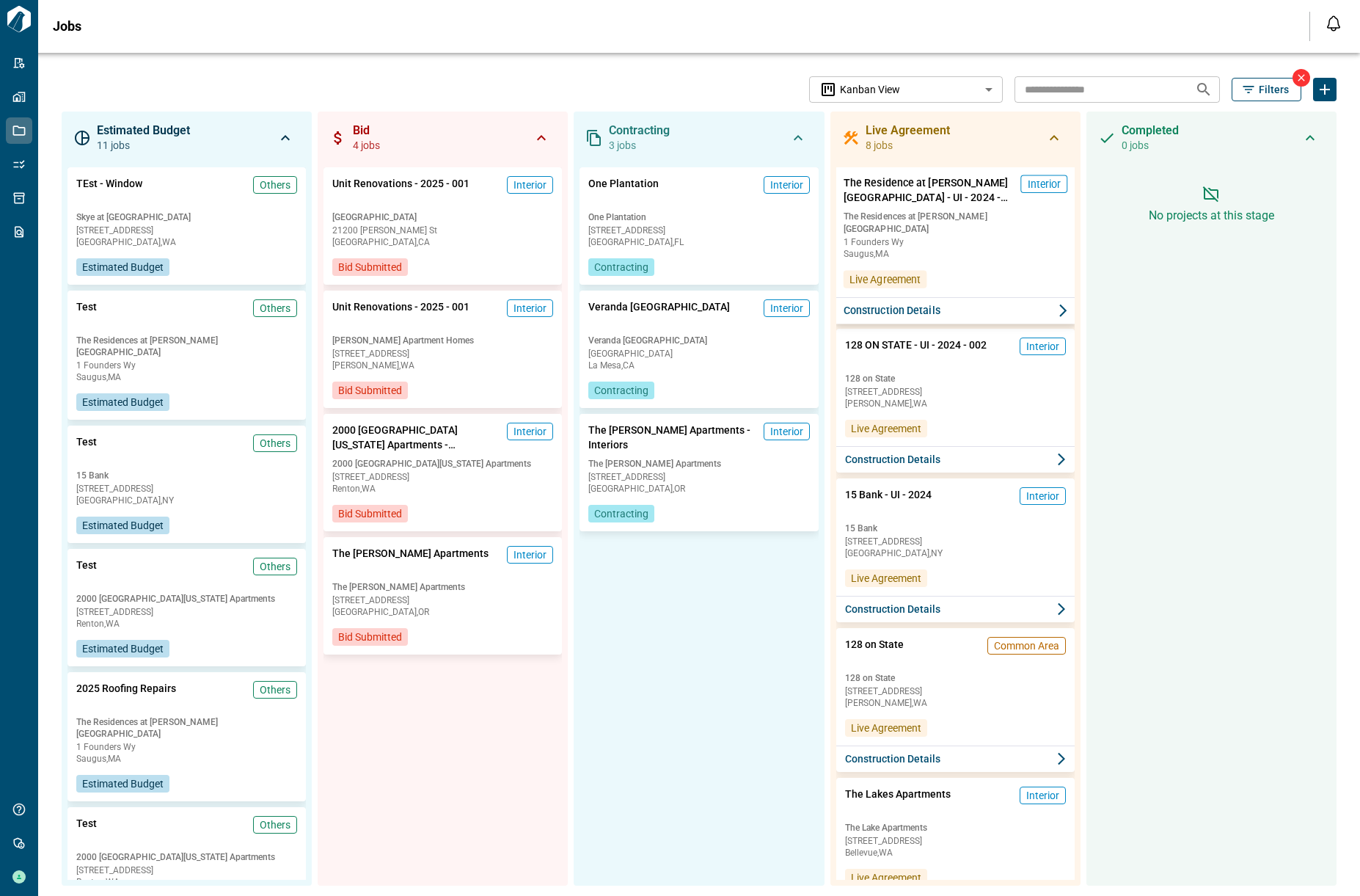
click at [957, 297] on button "Construction Details" at bounding box center [955, 311] width 242 height 27
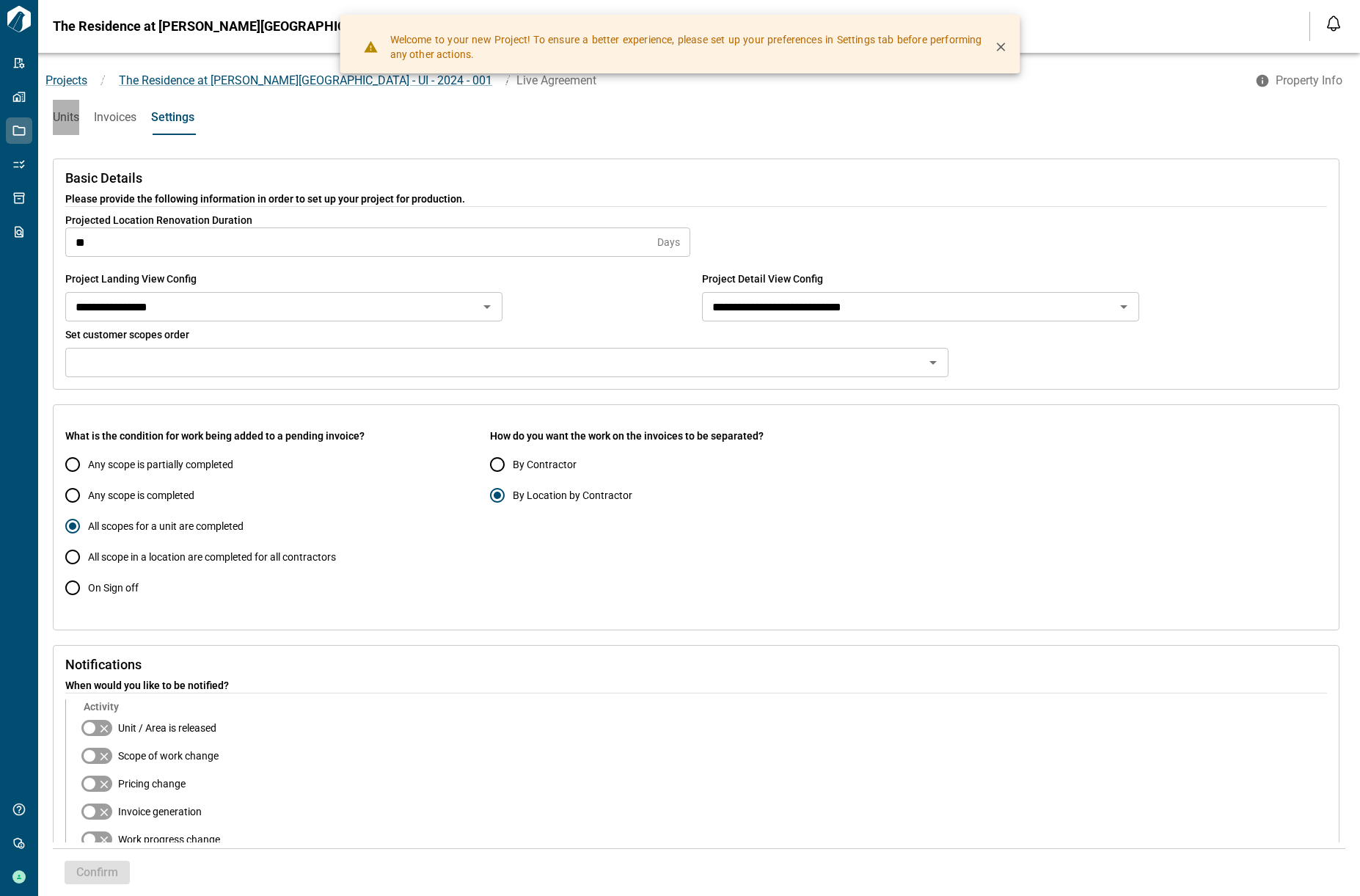
click at [75, 107] on button "Units" at bounding box center [66, 117] width 26 height 36
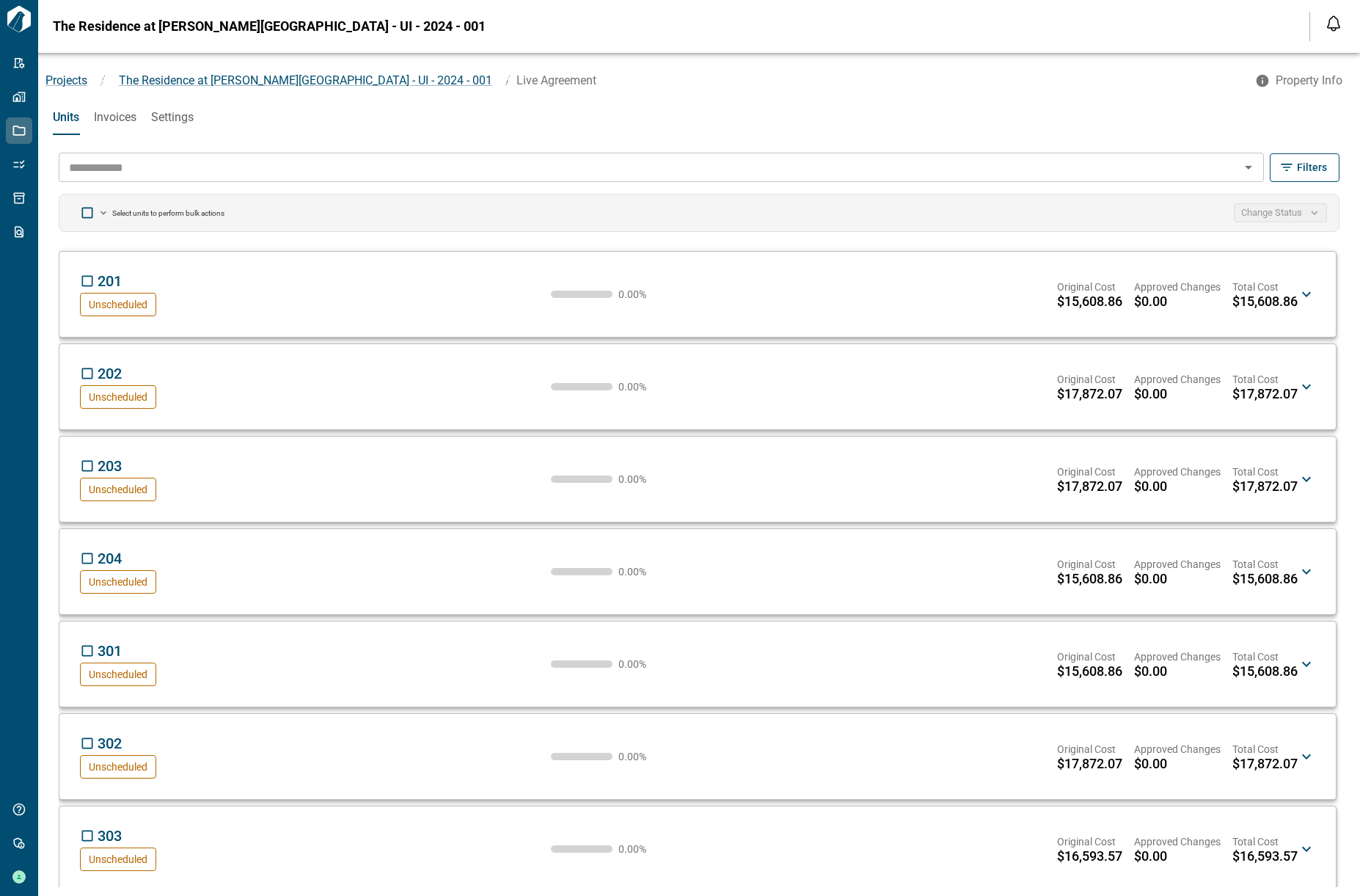
click at [375, 306] on div "201 CI Unscheduled 0.00 % Original Cost $15,608.86 Approved Changes $0.00 Total…" at bounding box center [689, 294] width 1218 height 44
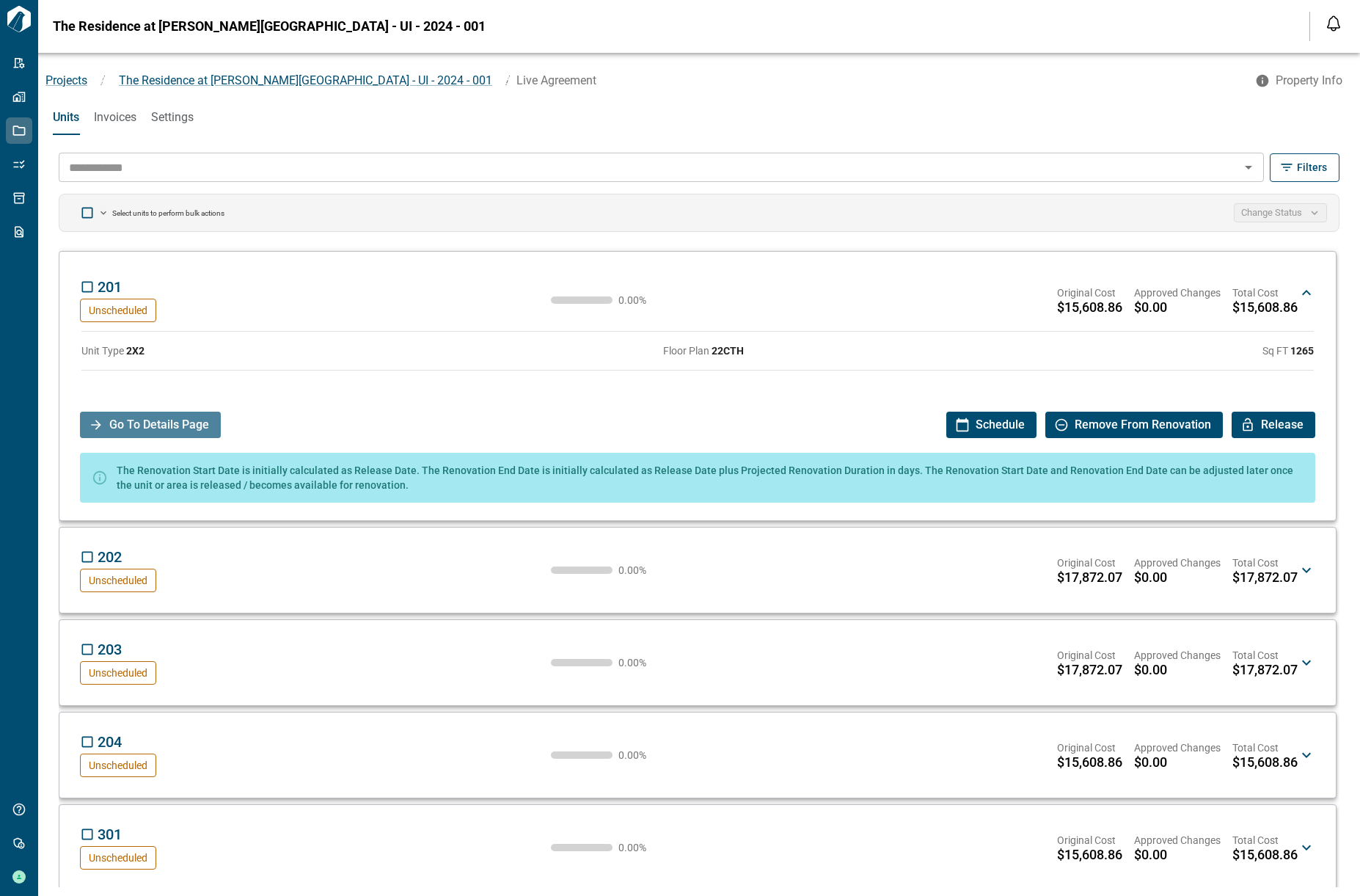
drag, startPoint x: 207, startPoint y: 423, endPoint x: 325, endPoint y: 387, distance: 123.4
click at [207, 424] on span "Go To Details Page" at bounding box center [159, 425] width 100 height 26
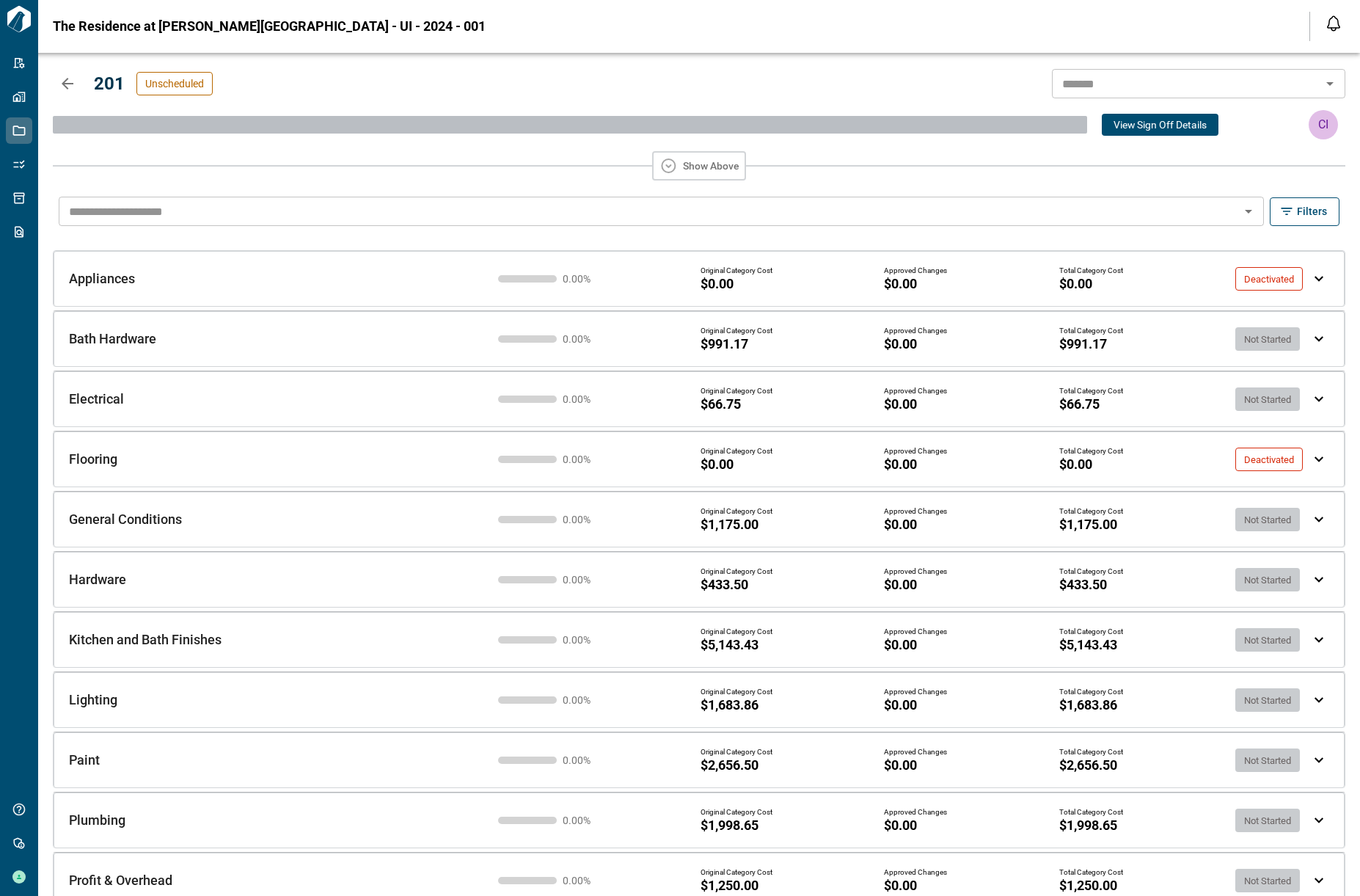
click at [256, 289] on div "Appliances Appliances 0.00 % Original Category Cost $0.00 Approved Changes $0.0…" at bounding box center [680, 266] width 1269 height 60
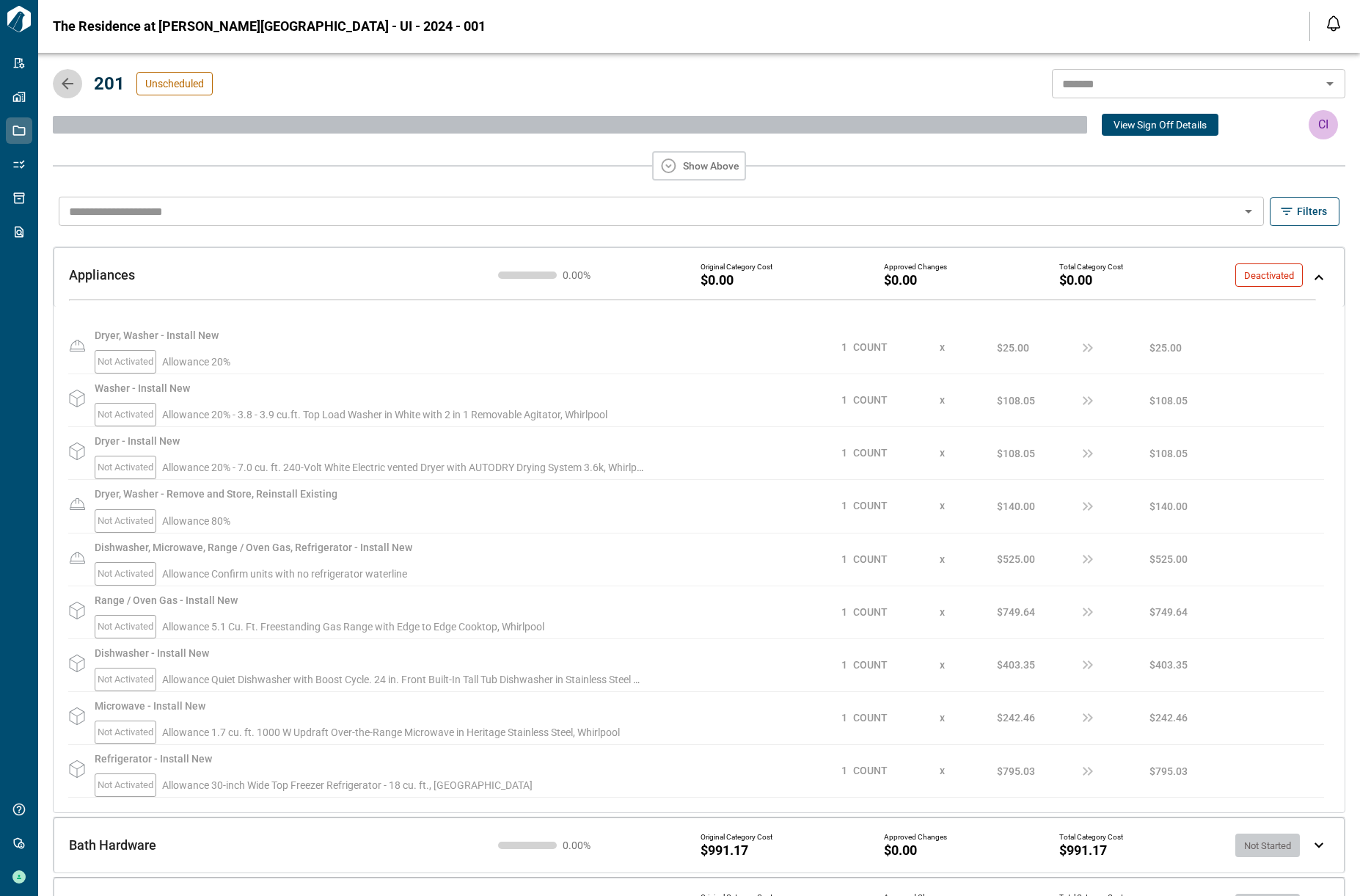
click at [66, 86] on icon "button" at bounding box center [67, 84] width 12 height 12
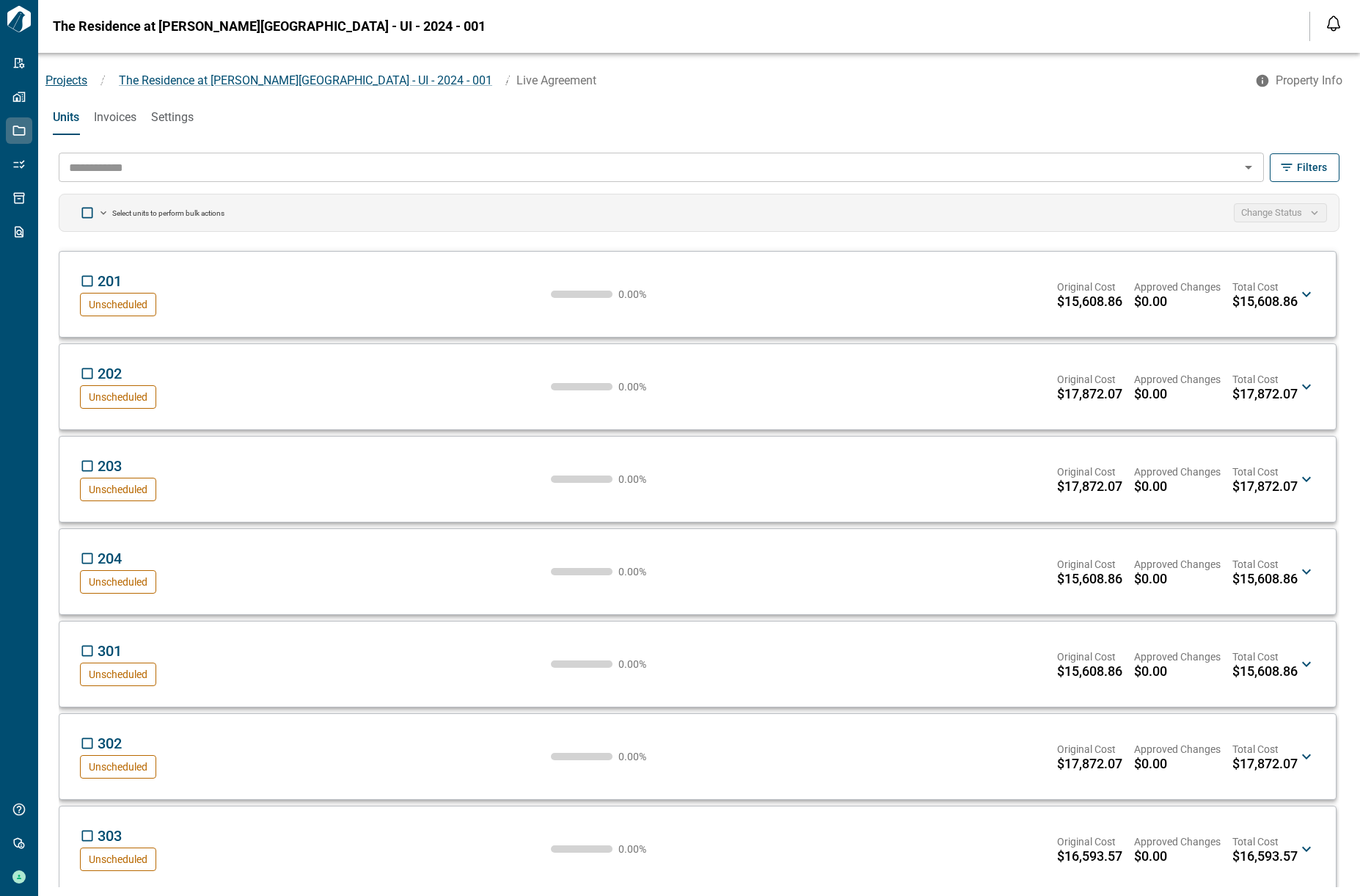
drag, startPoint x: 66, startPoint y: 82, endPoint x: 78, endPoint y: 83, distance: 12.0
click at [66, 82] on span "Projects" at bounding box center [66, 80] width 42 height 14
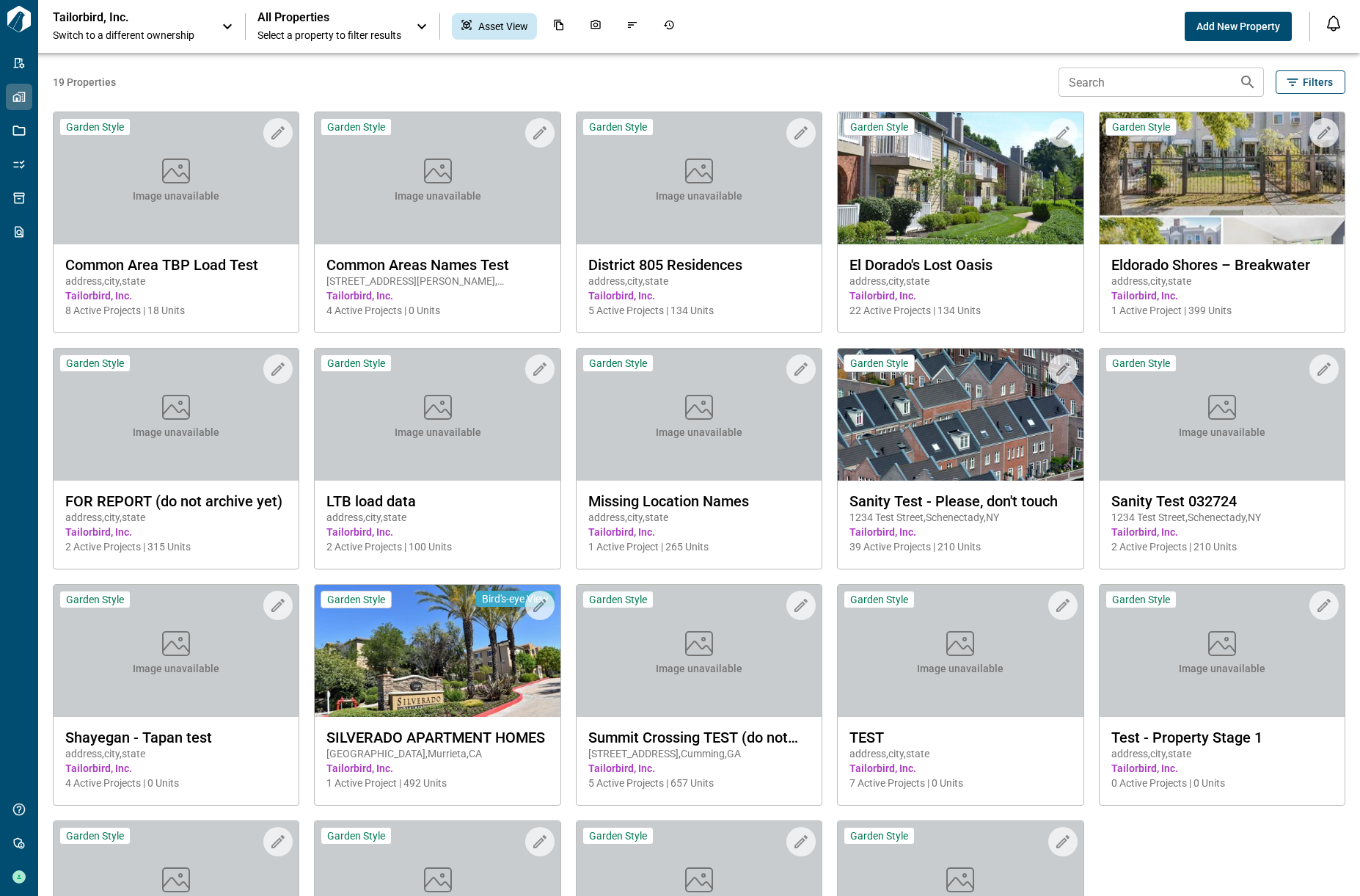
click at [222, 22] on icon at bounding box center [227, 26] width 17 height 17
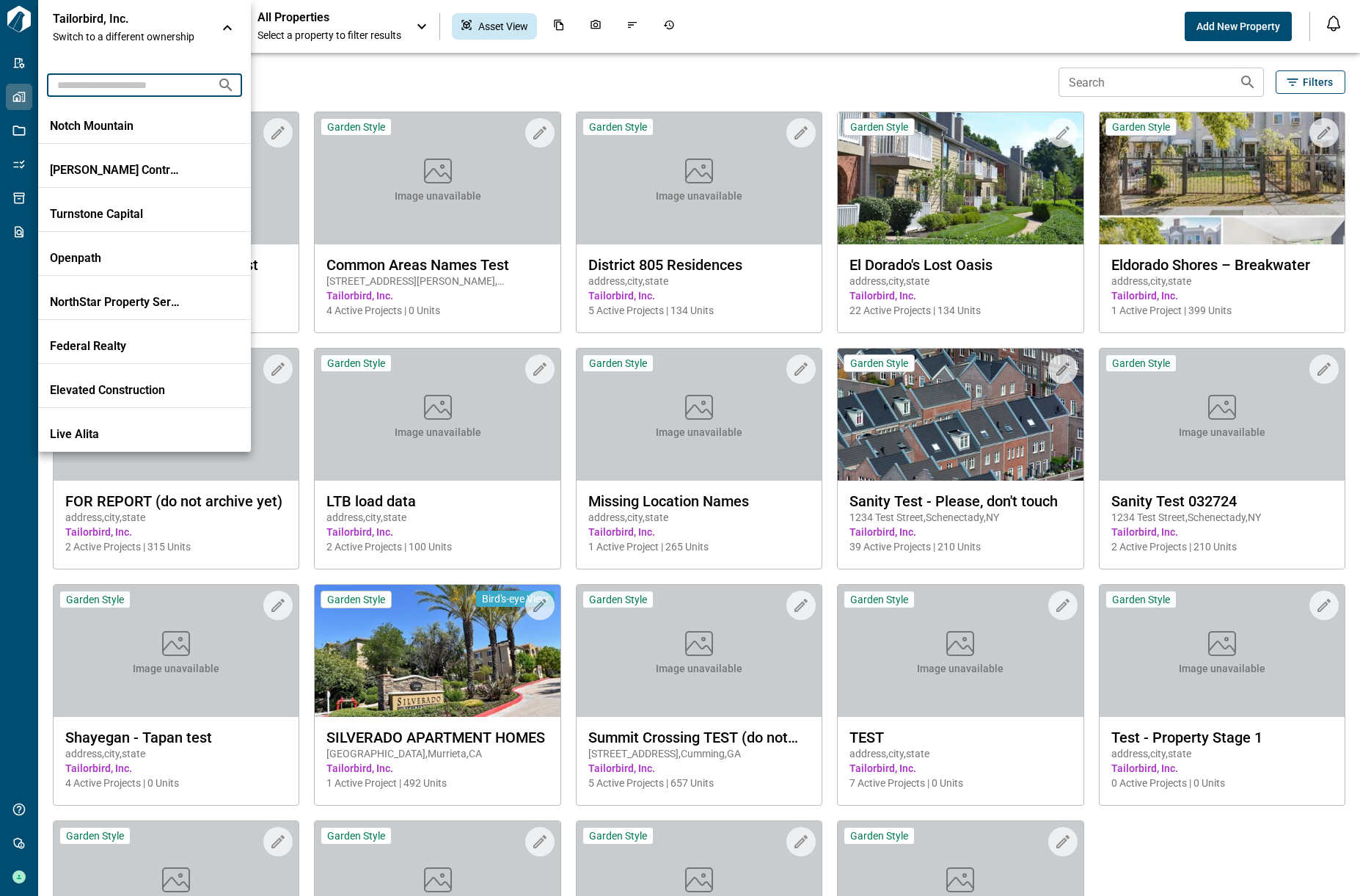
click at [174, 85] on input "text" at bounding box center [126, 85] width 158 height 27
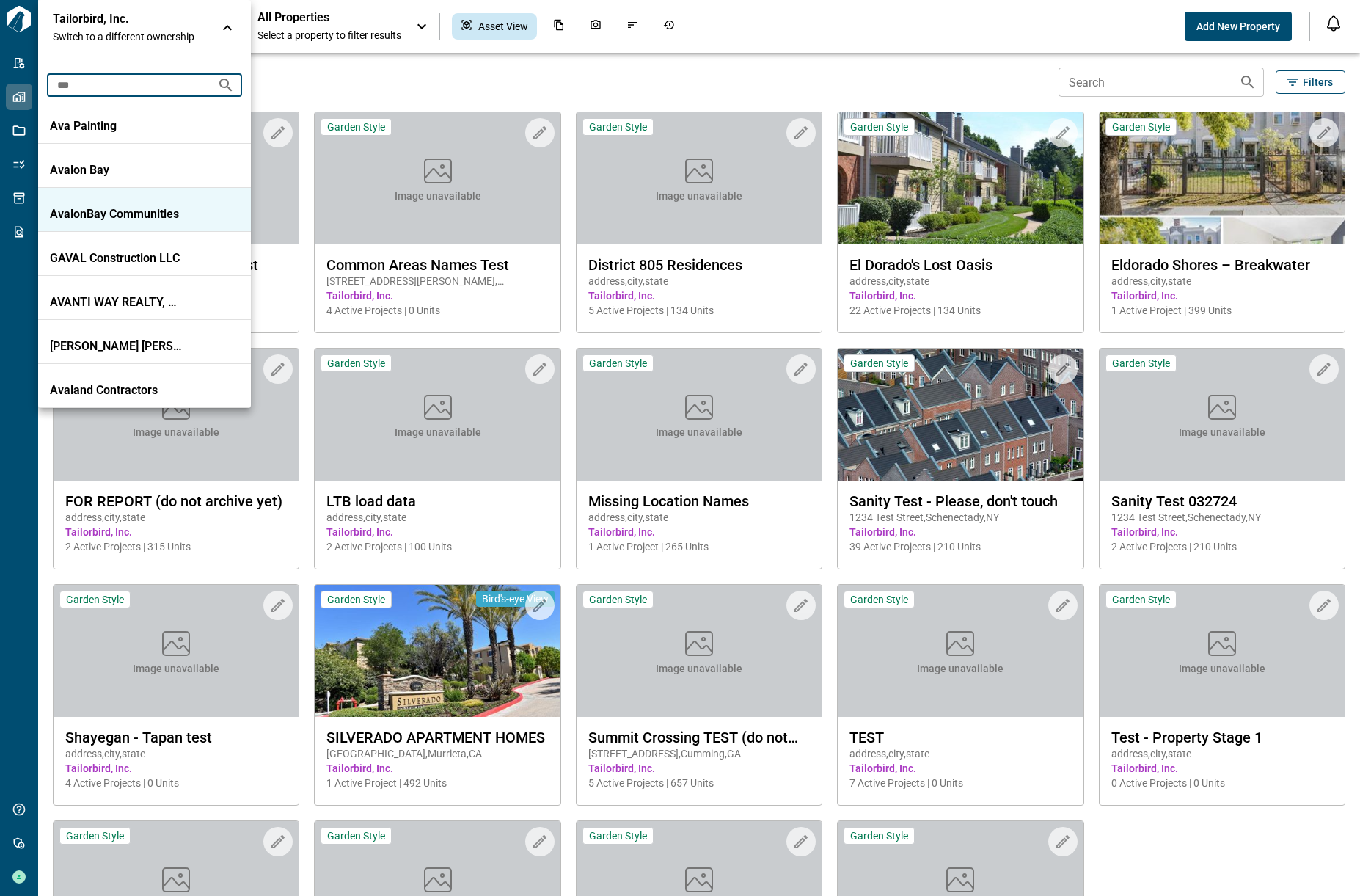
type input "***"
click at [180, 198] on li "AvalonBay Communities" at bounding box center [144, 210] width 213 height 44
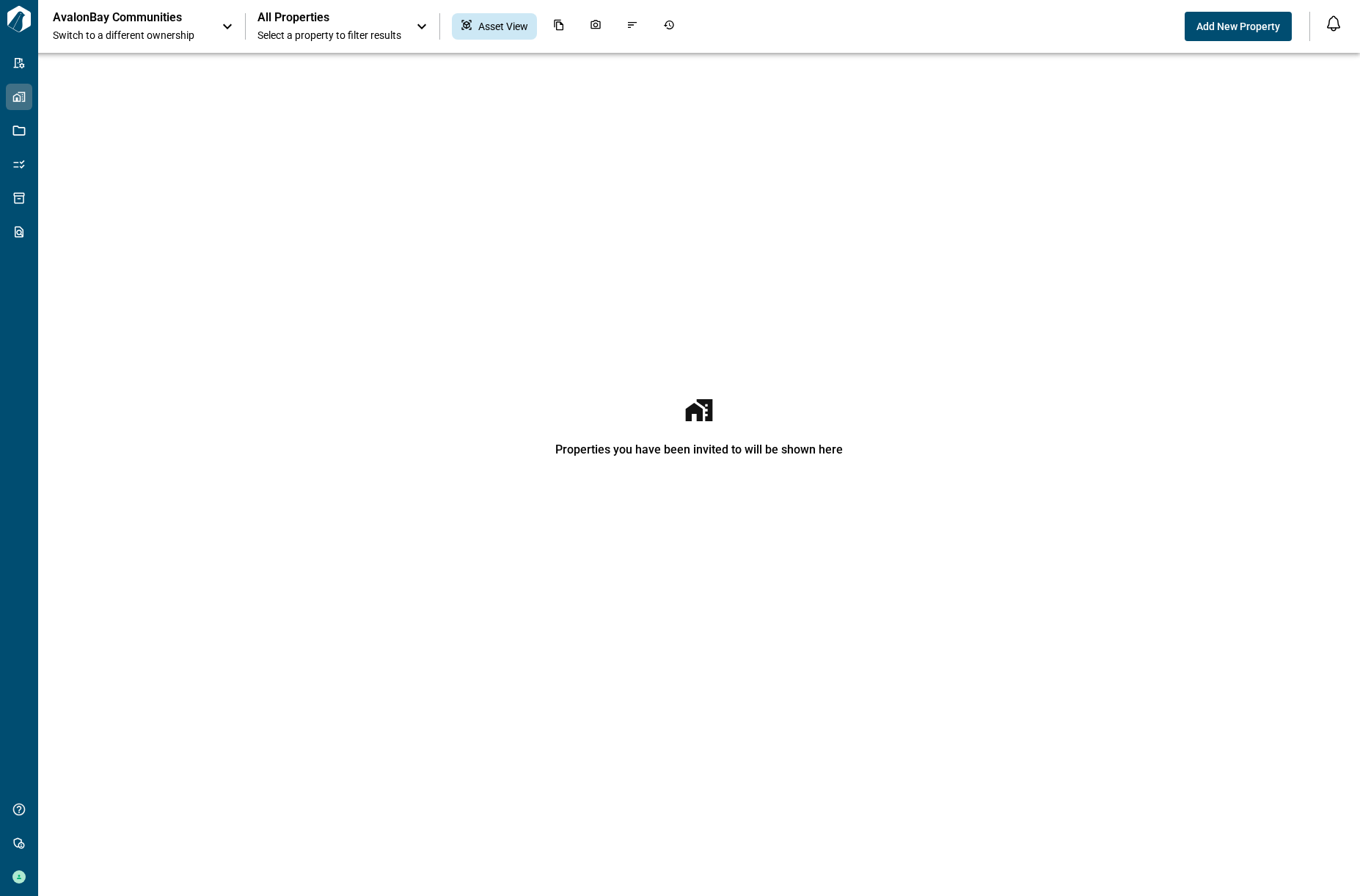
click at [292, 26] on div "All Properties Select a property to filter results" at bounding box center [329, 26] width 144 height 33
click at [303, 77] on input "text" at bounding box center [314, 70] width 113 height 27
click at [213, 29] on div at bounding box center [680, 448] width 1360 height 896
click at [223, 26] on icon at bounding box center [227, 26] width 17 height 17
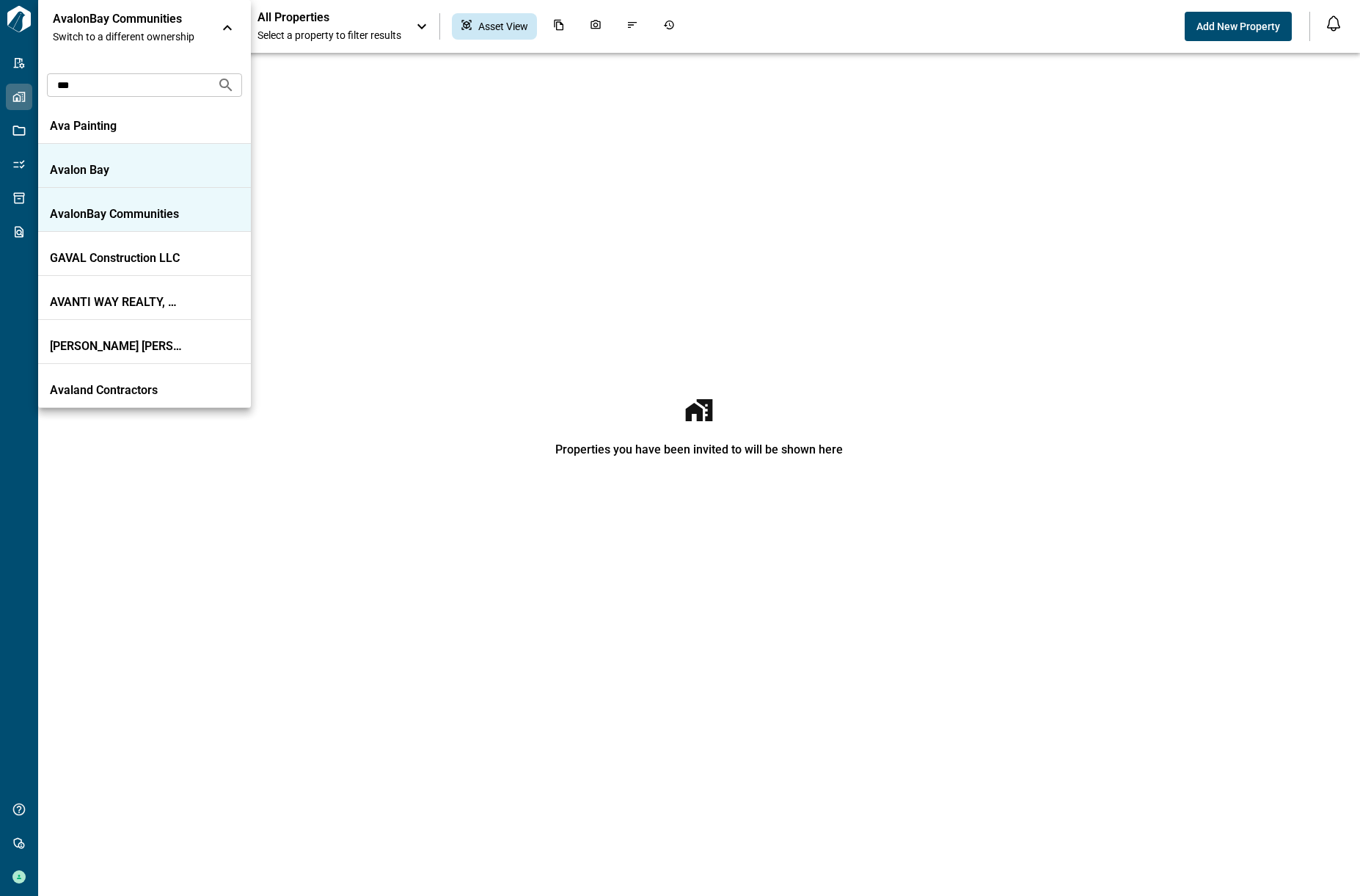
click at [102, 169] on p "Avalon Bay" at bounding box center [116, 170] width 132 height 14
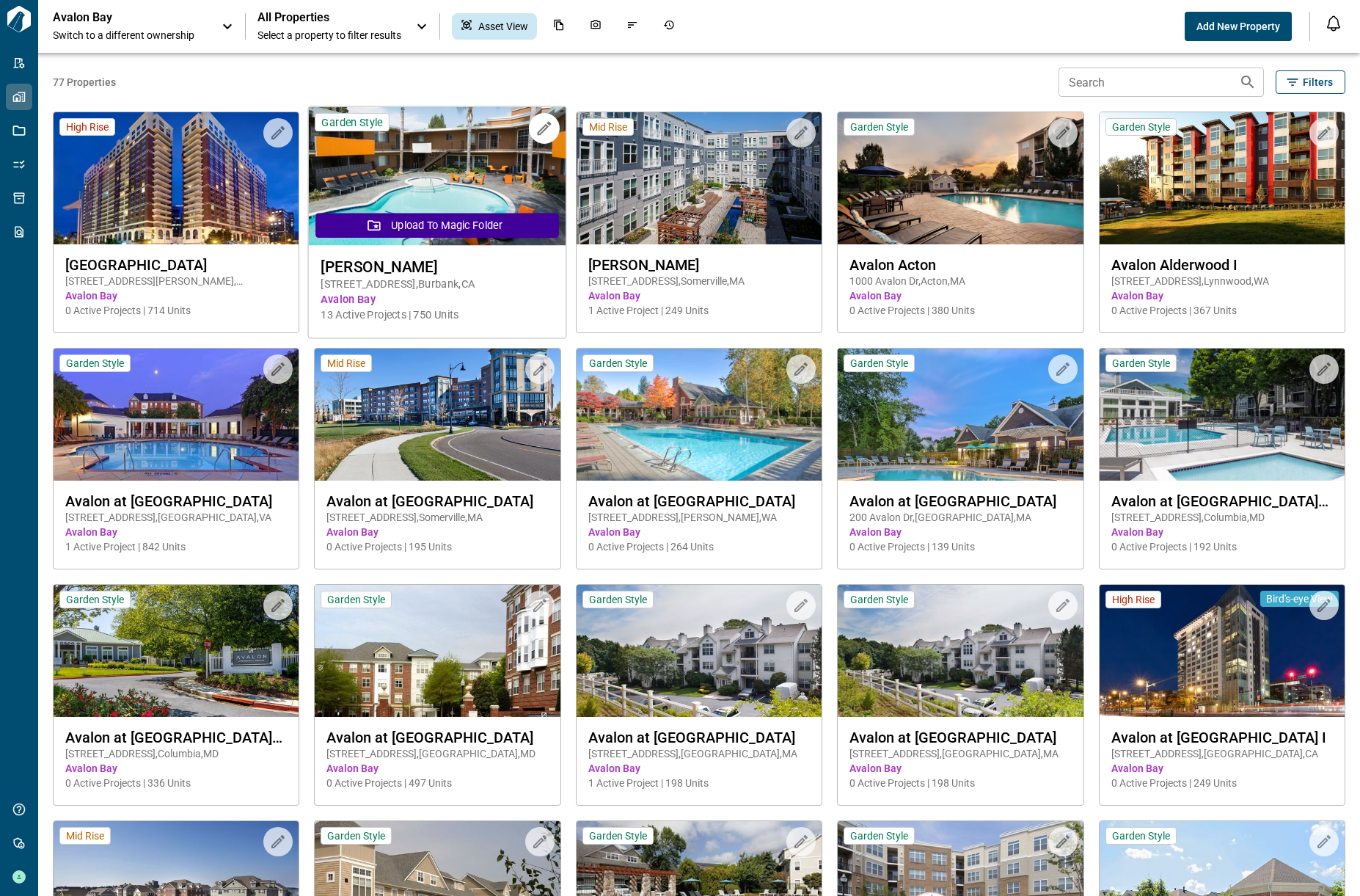
click at [429, 207] on img at bounding box center [437, 176] width 257 height 138
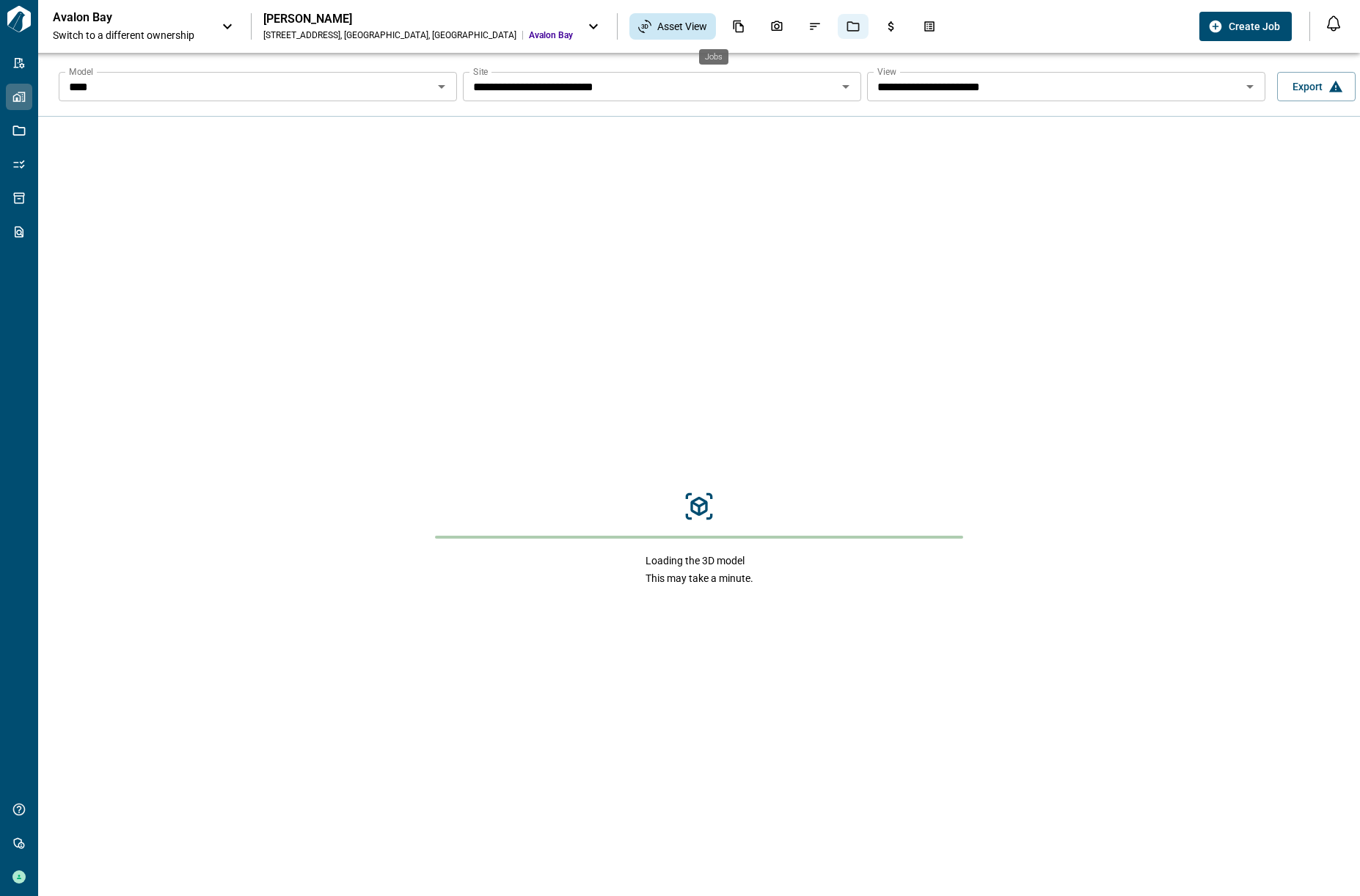
click at [838, 25] on div "Jobs" at bounding box center [853, 26] width 31 height 25
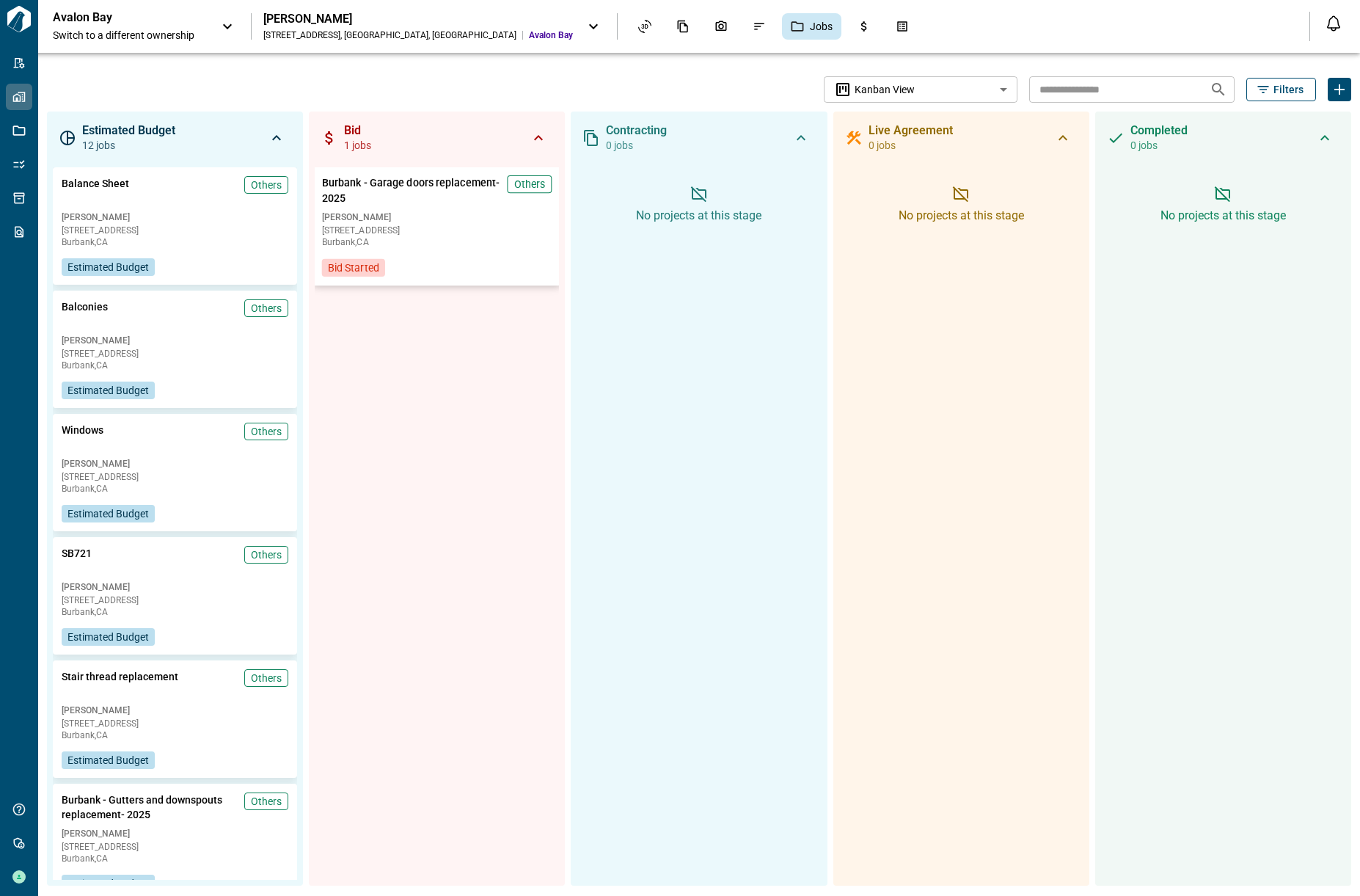
click at [431, 221] on span "[PERSON_NAME]" at bounding box center [437, 217] width 230 height 12
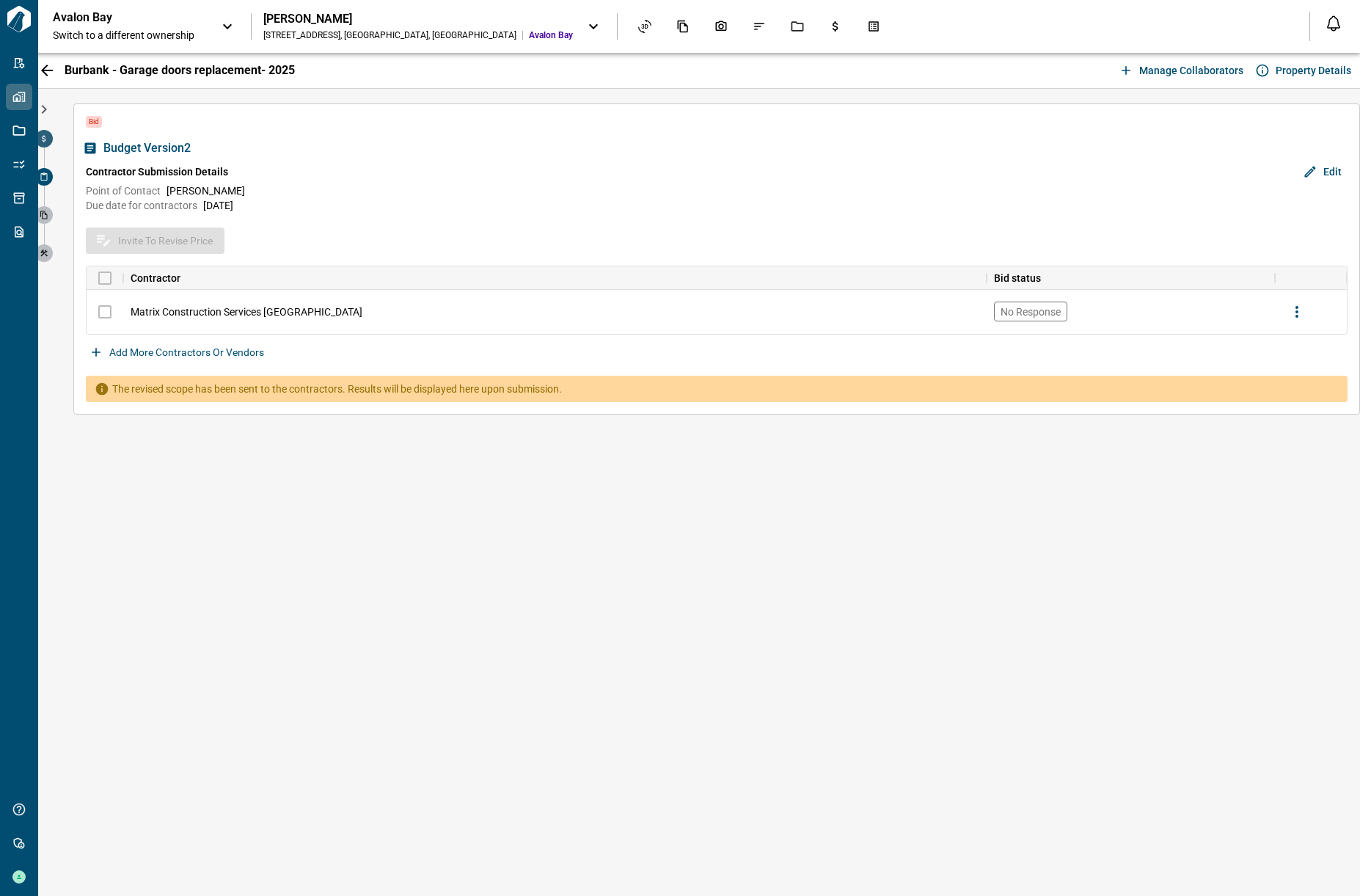
click at [47, 141] on icon at bounding box center [44, 138] width 9 height 9
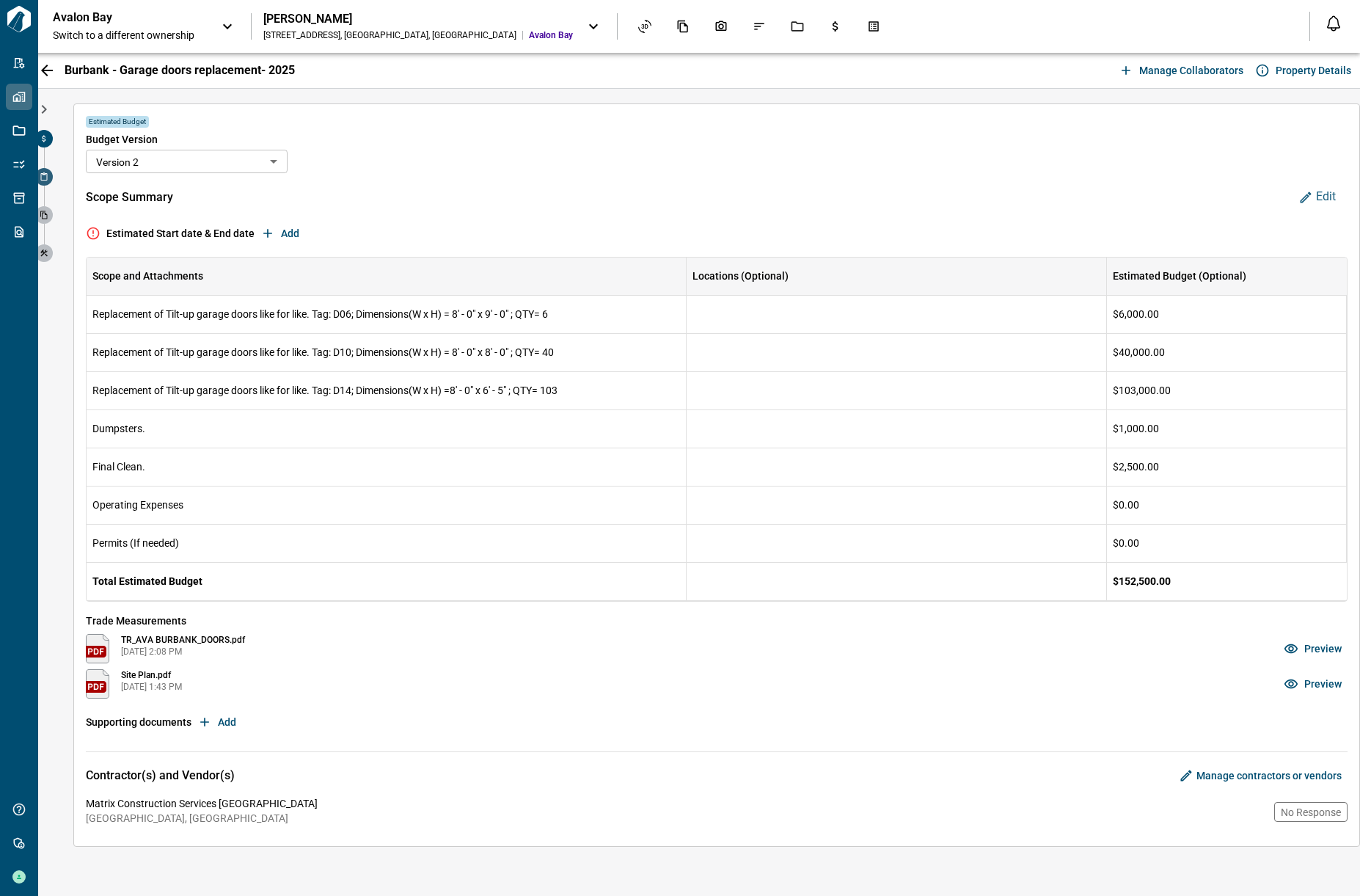
click at [47, 176] on icon at bounding box center [44, 176] width 7 height 8
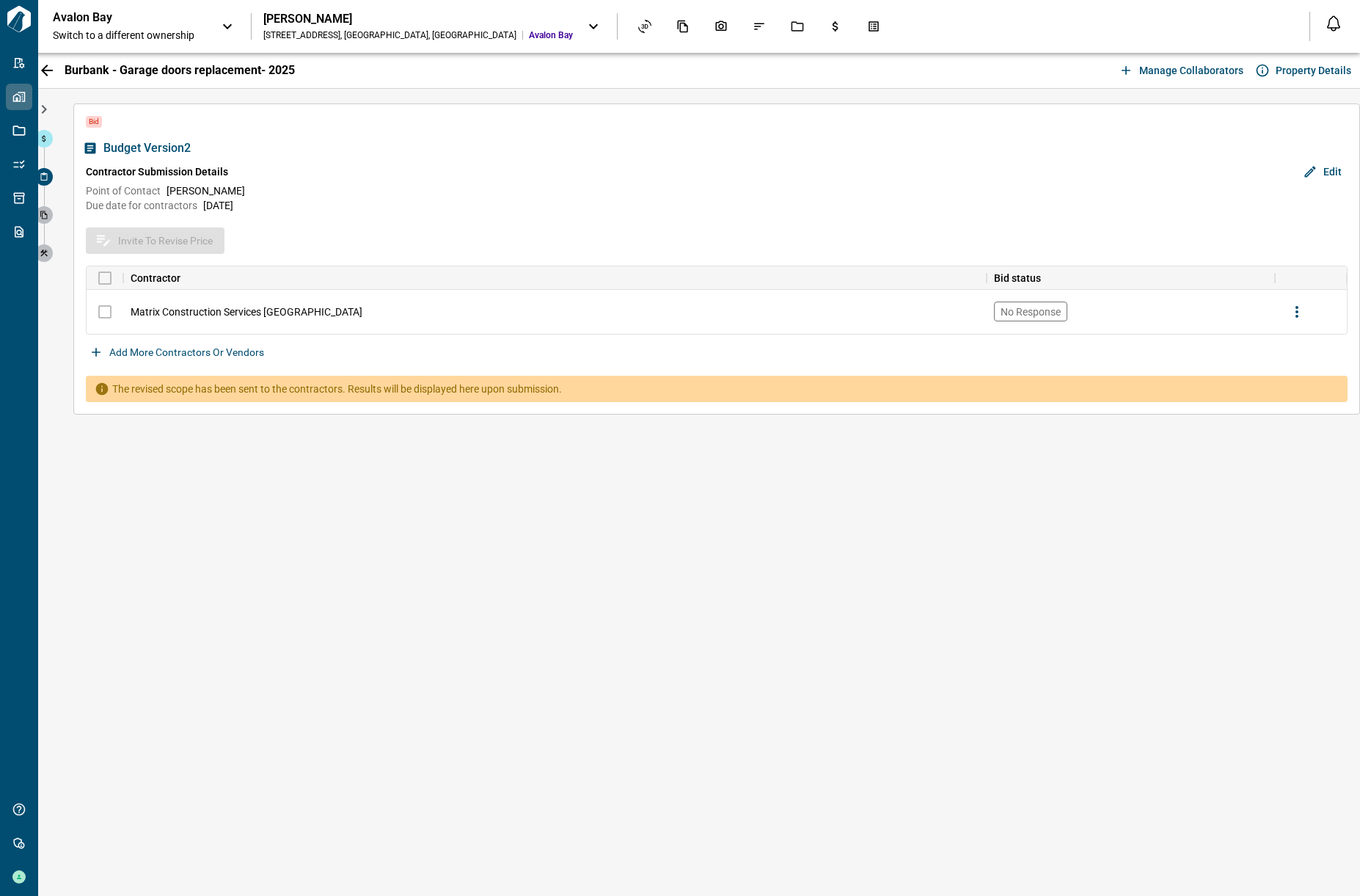
click at [226, 23] on icon at bounding box center [227, 26] width 17 height 17
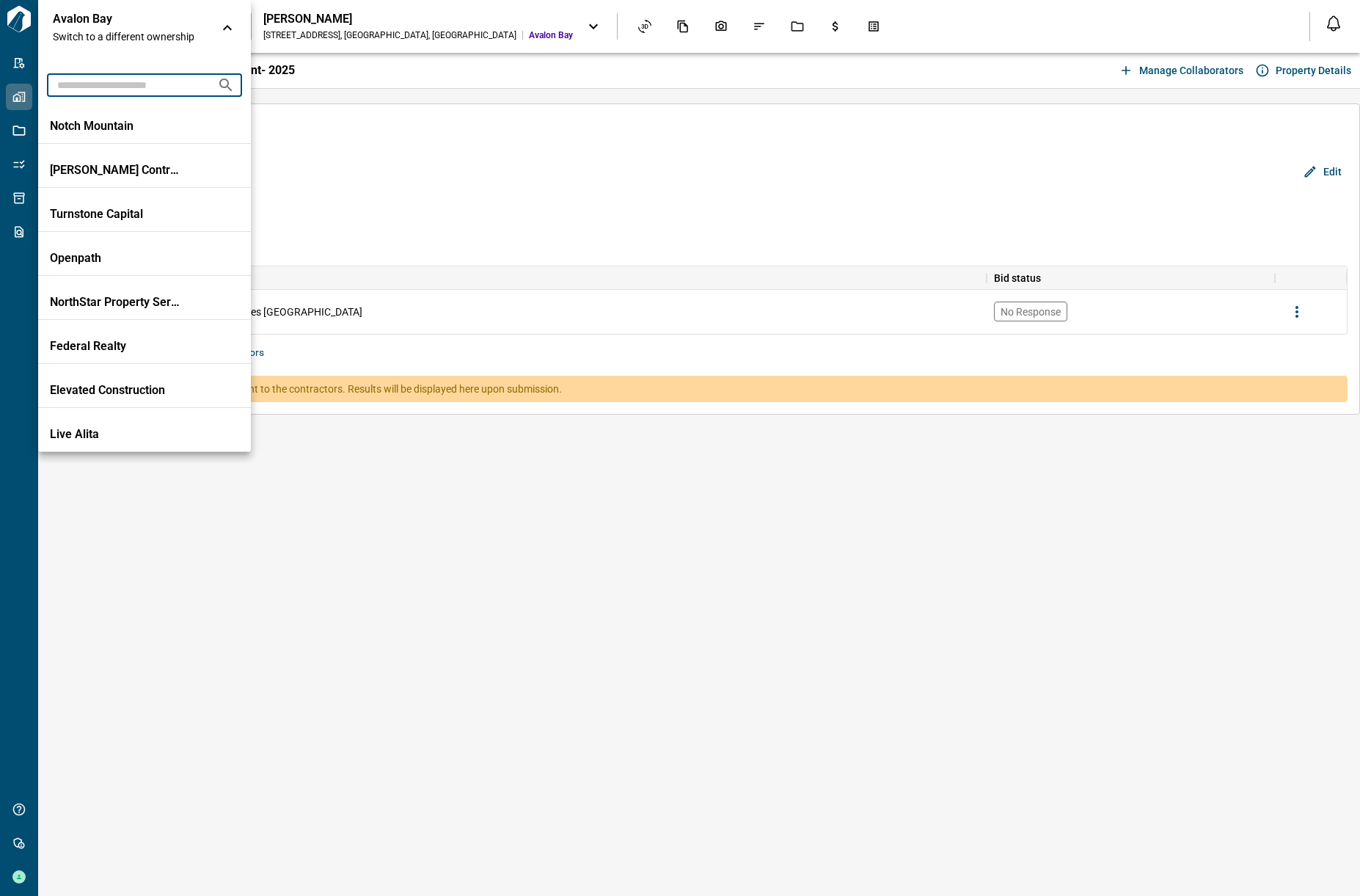
click at [131, 87] on input "text" at bounding box center [126, 85] width 158 height 27
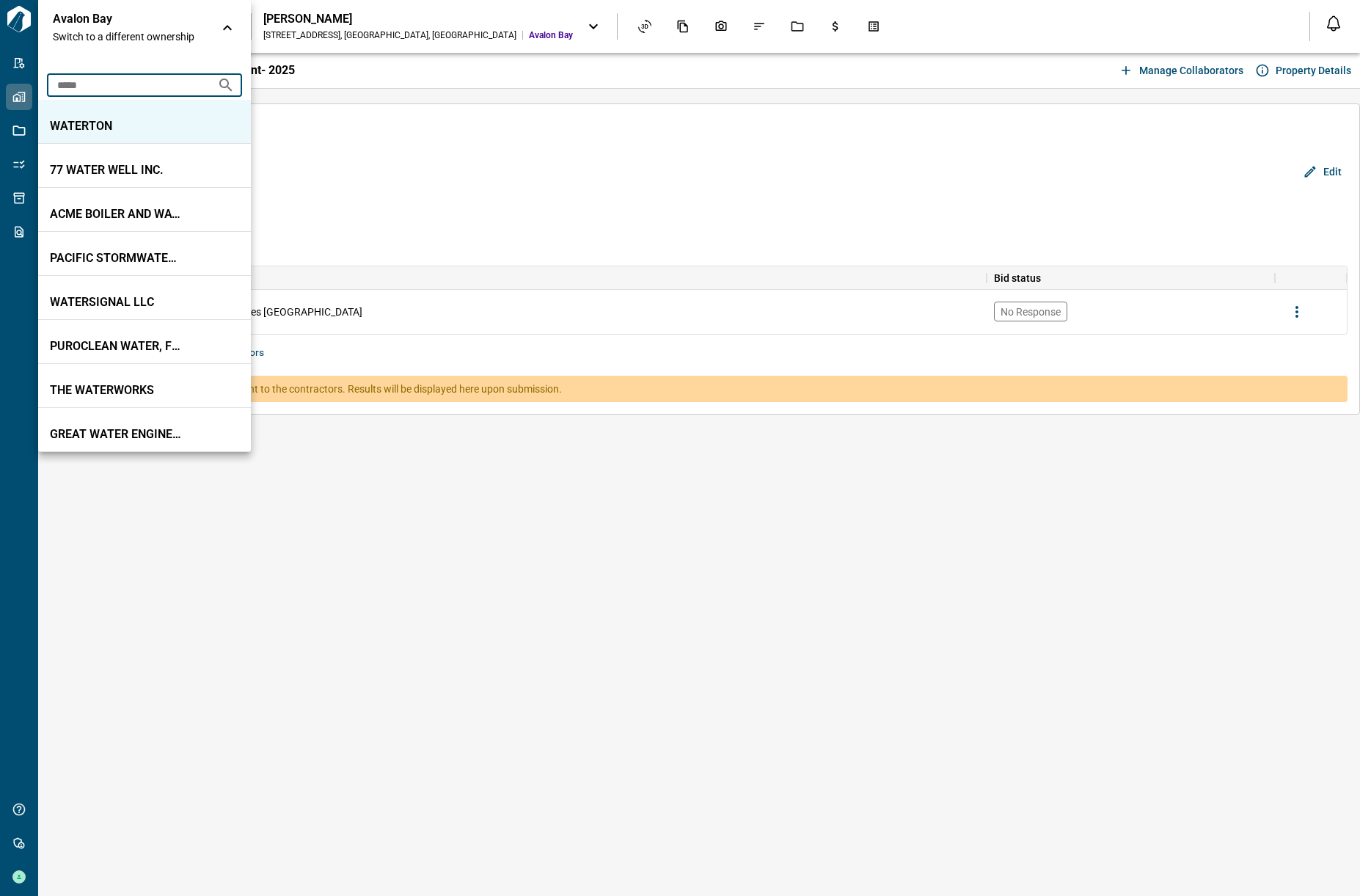
type input "*****"
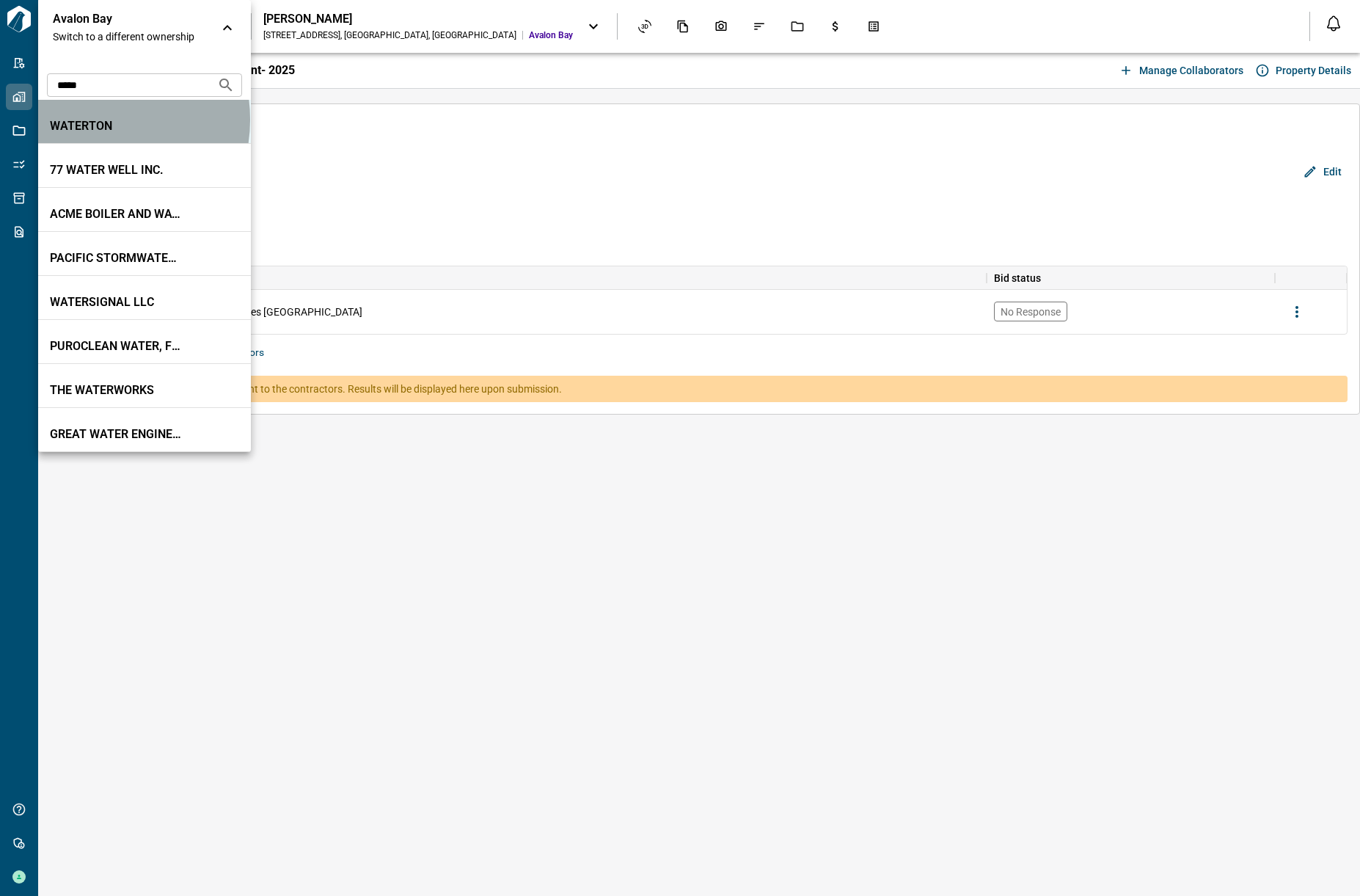
click at [93, 119] on p "WATERTON" at bounding box center [116, 126] width 132 height 14
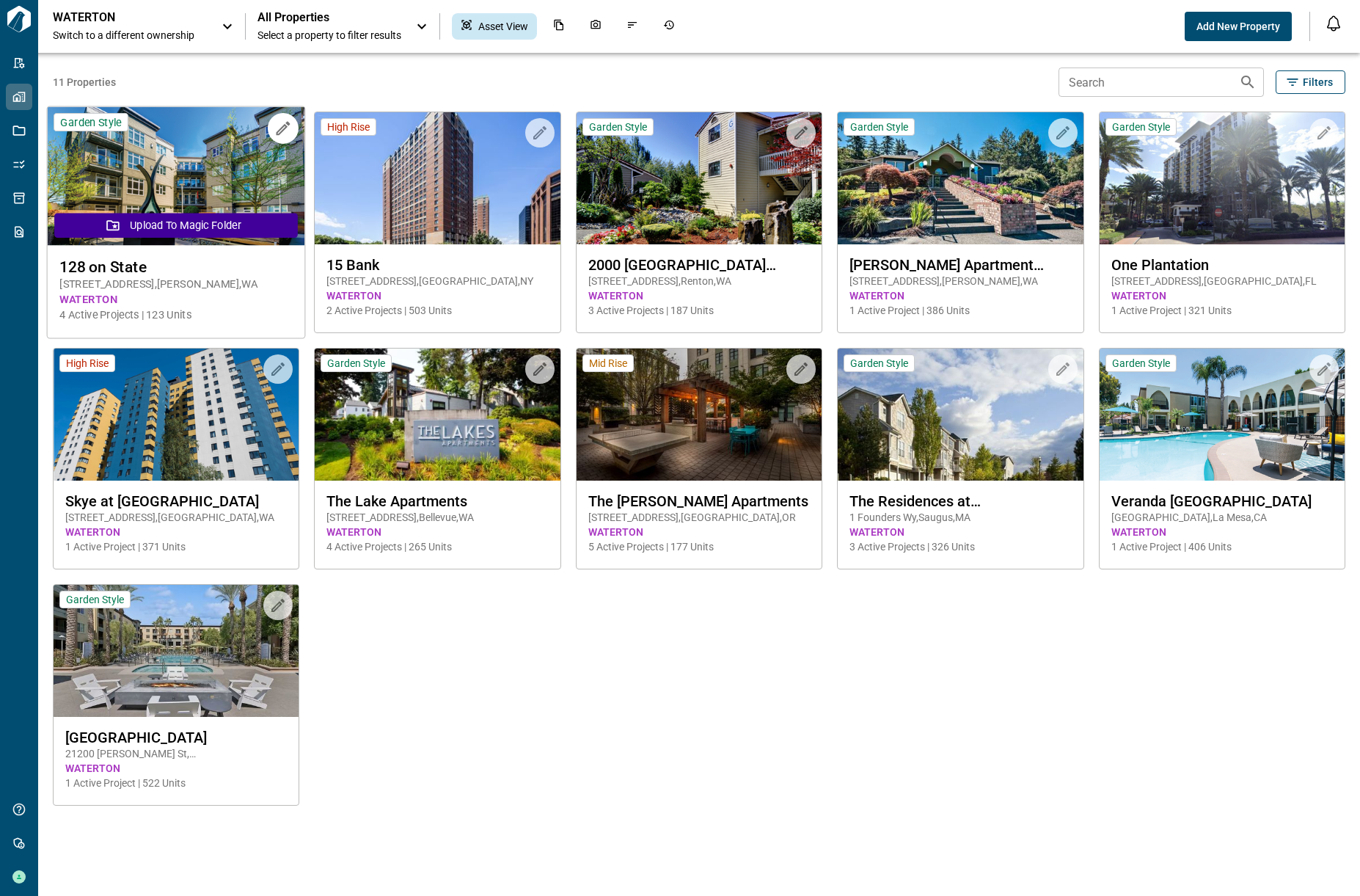
click at [171, 168] on img at bounding box center [176, 176] width 257 height 138
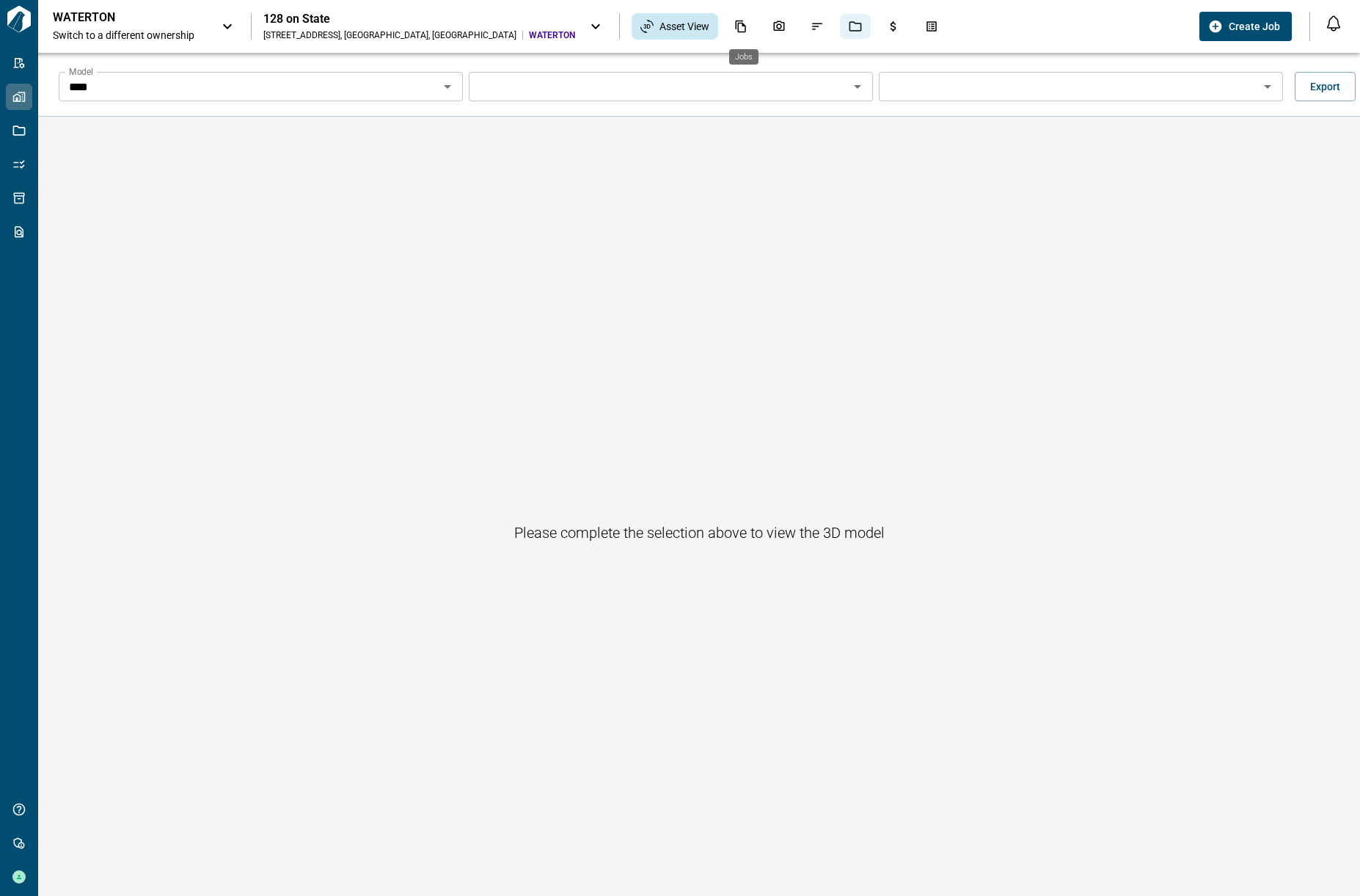
click at [849, 27] on icon "Jobs" at bounding box center [855, 26] width 13 height 13
